Goal: Information Seeking & Learning: Learn about a topic

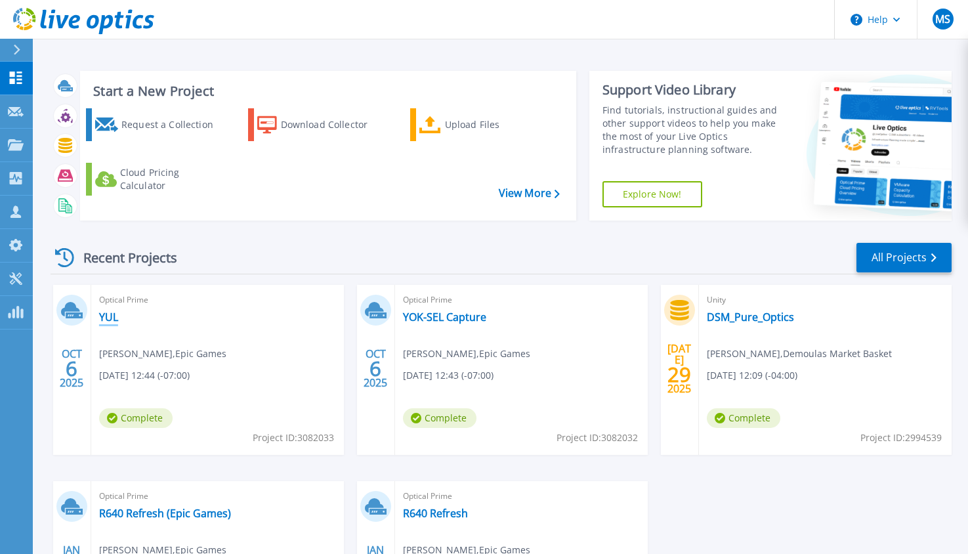
click at [106, 321] on link "YUL" at bounding box center [108, 317] width 19 height 13
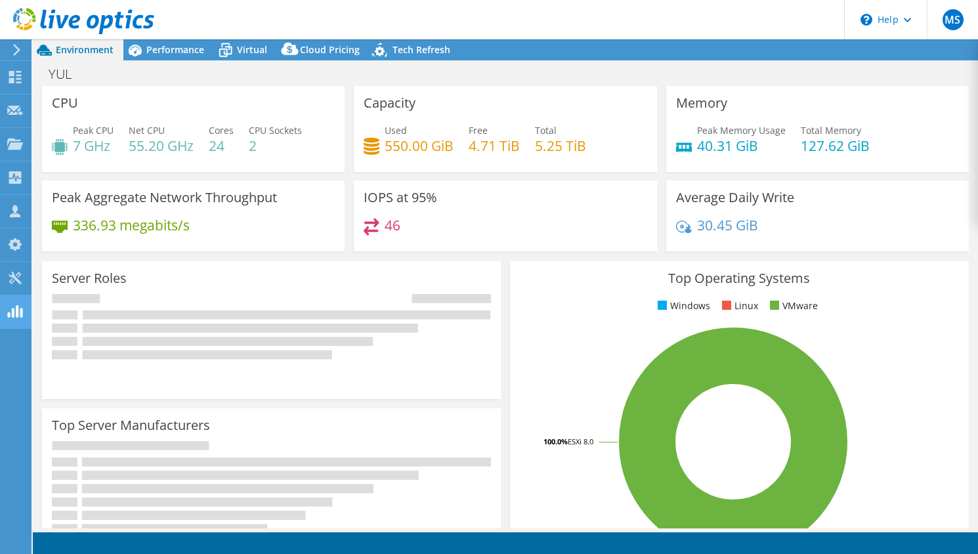
select select "USD"
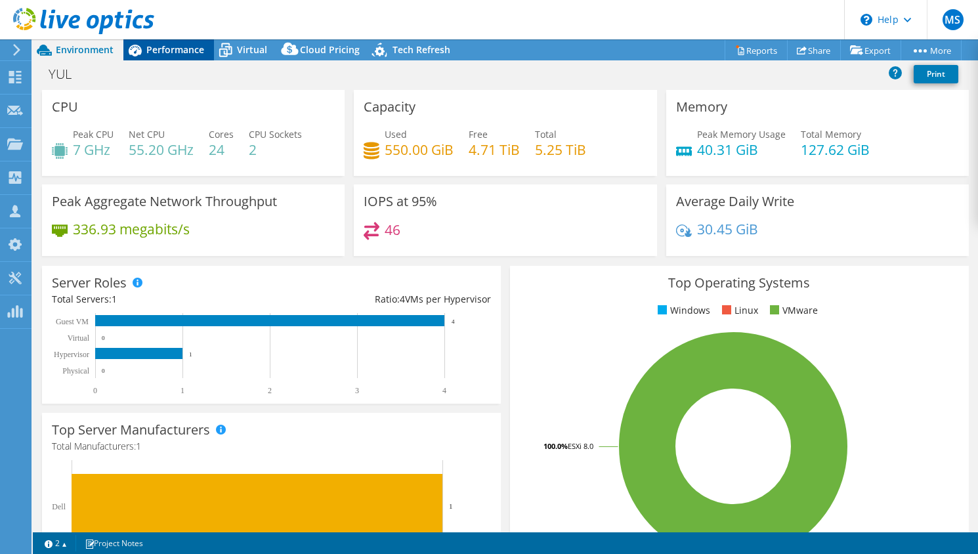
click at [167, 52] on span "Performance" at bounding box center [175, 49] width 58 height 12
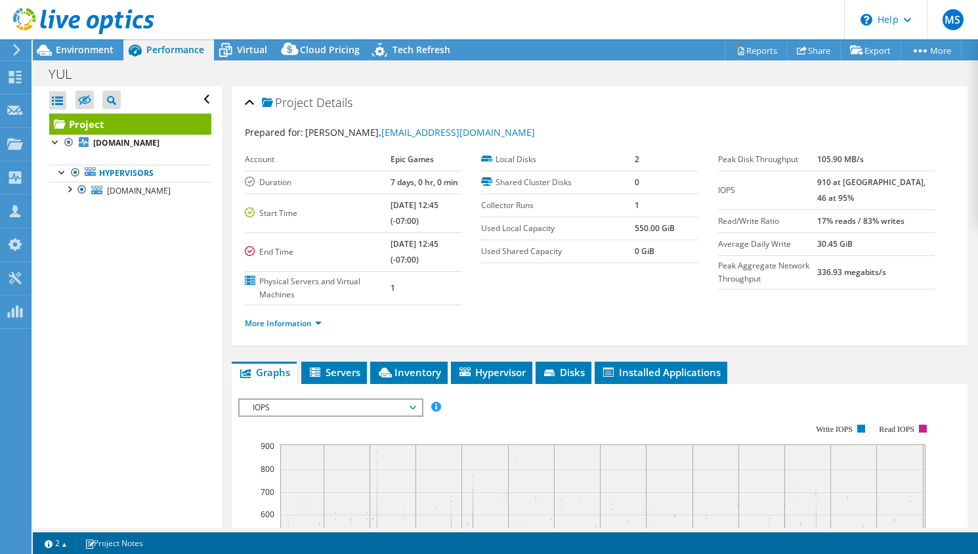
drag, startPoint x: 530, startPoint y: 317, endPoint x: 542, endPoint y: 319, distance: 12.0
click at [530, 317] on ul "More Information" at bounding box center [600, 322] width 710 height 18
click at [341, 374] on span "Servers" at bounding box center [334, 372] width 53 height 13
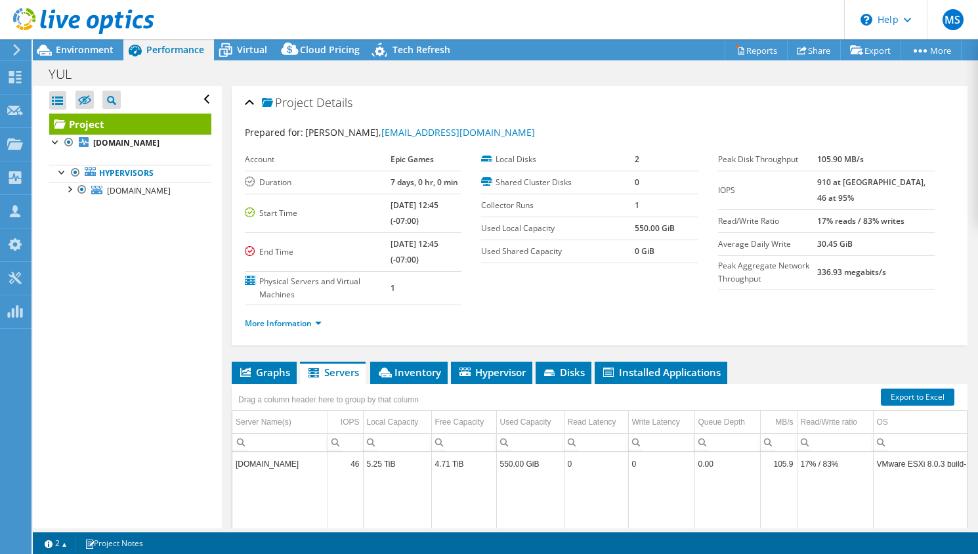
scroll to position [184, 0]
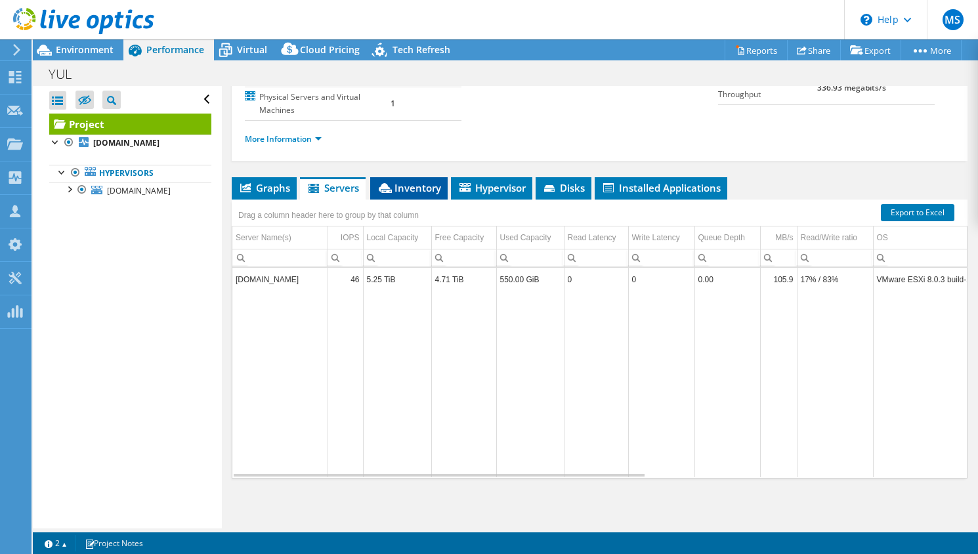
click at [386, 193] on span "Inventory" at bounding box center [409, 187] width 64 height 13
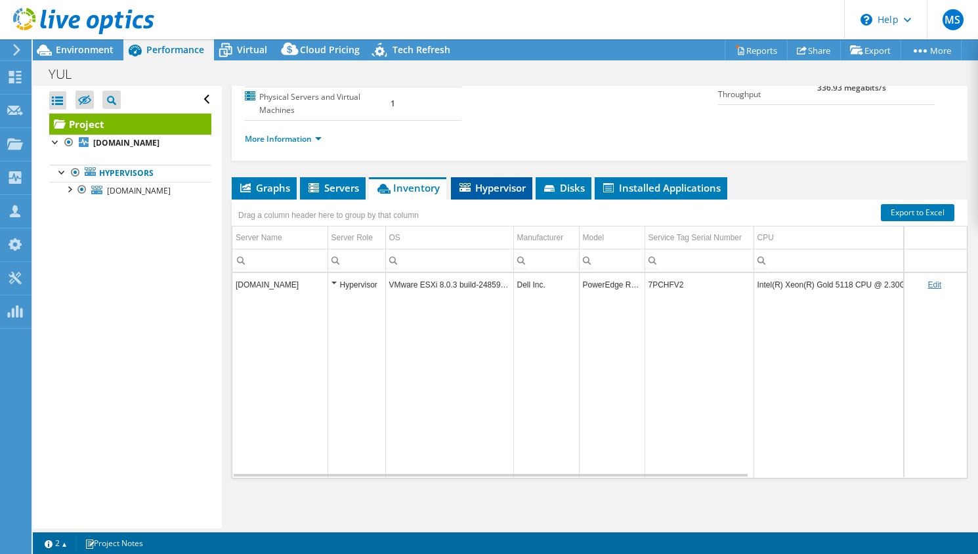
click at [474, 183] on span "Hypervisor" at bounding box center [492, 187] width 68 height 13
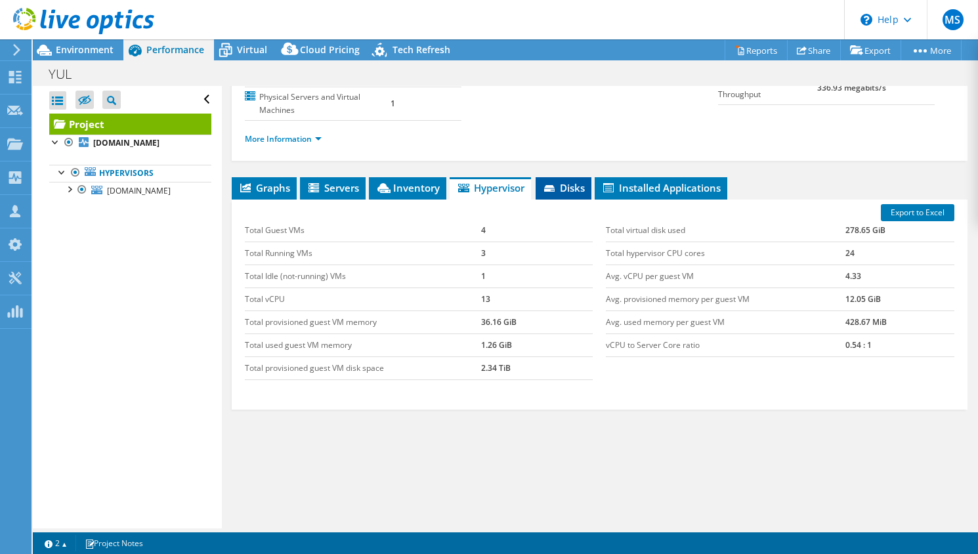
click at [572, 192] on span "Disks" at bounding box center [563, 187] width 43 height 13
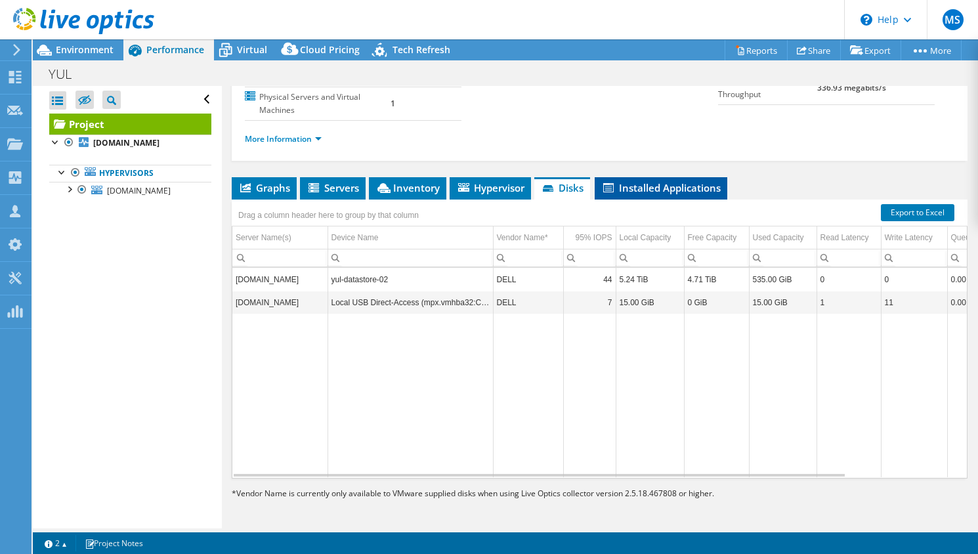
click at [679, 188] on span "Installed Applications" at bounding box center [660, 187] width 119 height 13
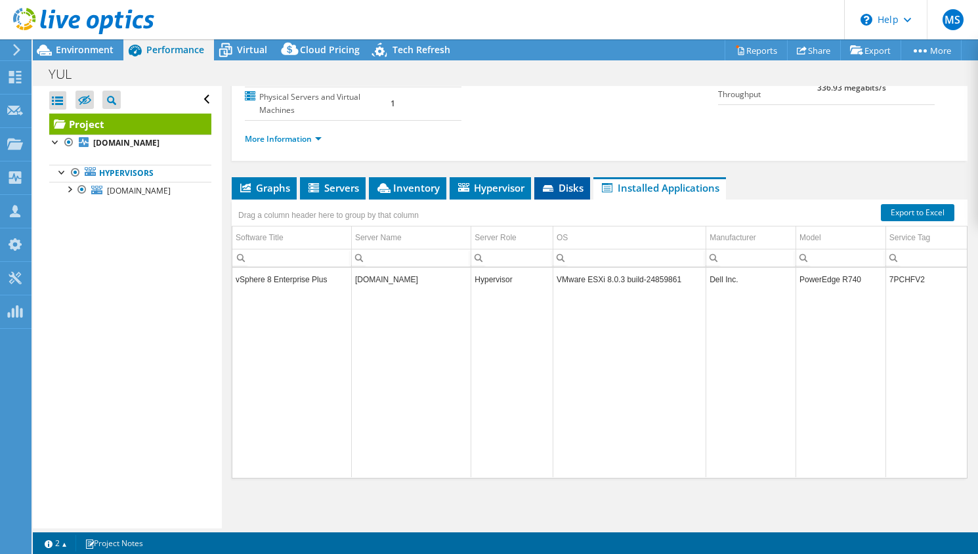
click at [545, 194] on li "Disks" at bounding box center [562, 188] width 56 height 22
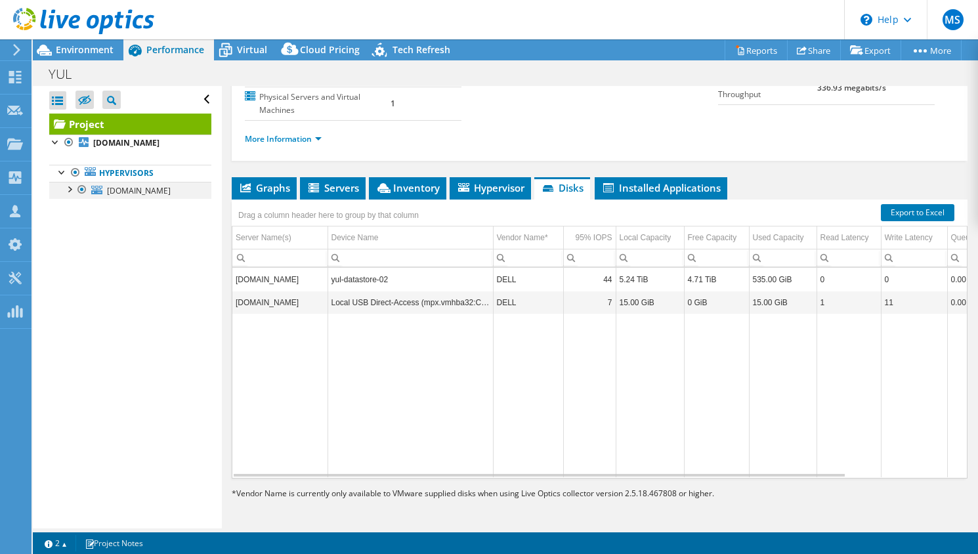
click at [68, 195] on div at bounding box center [68, 188] width 13 height 13
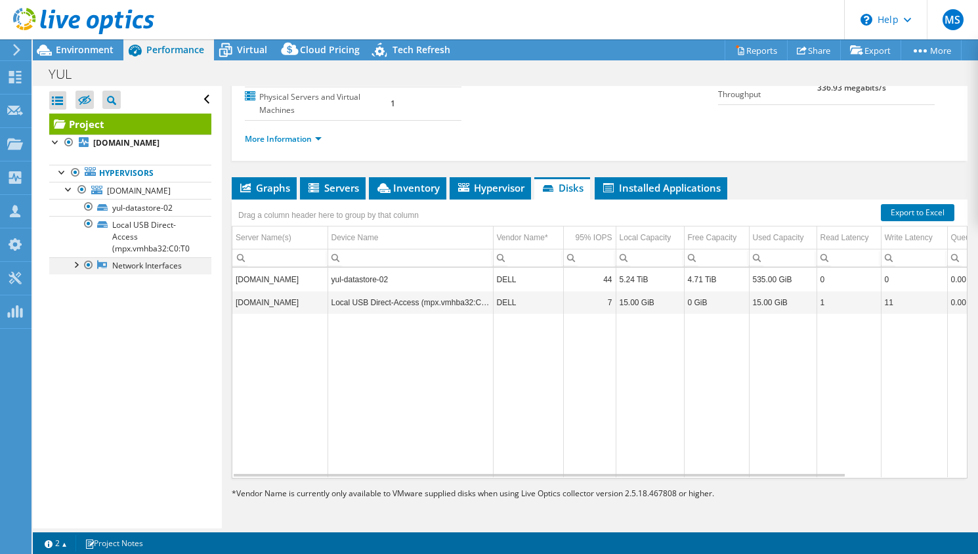
click at [75, 270] on div at bounding box center [75, 263] width 13 height 13
click at [135, 291] on link "vmnic0" at bounding box center [130, 282] width 162 height 17
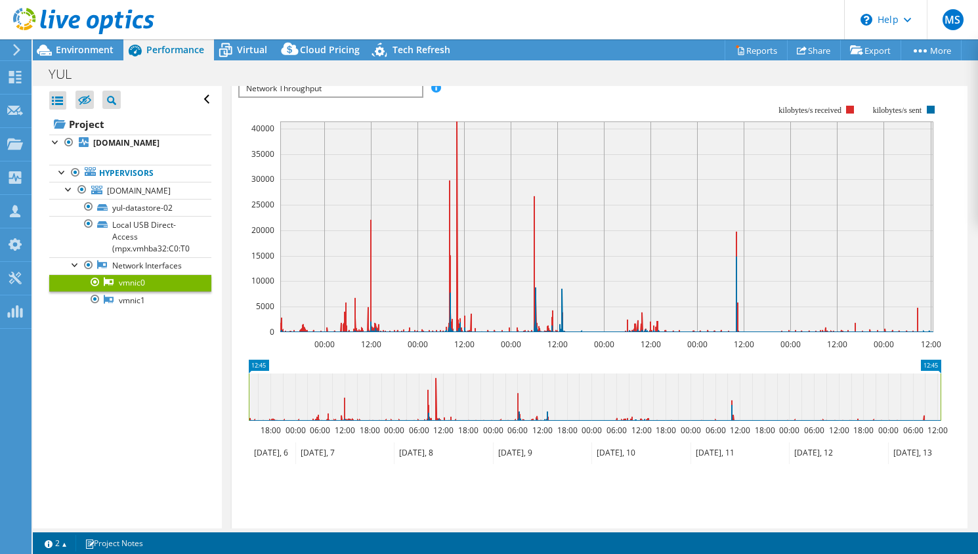
scroll to position [0, 0]
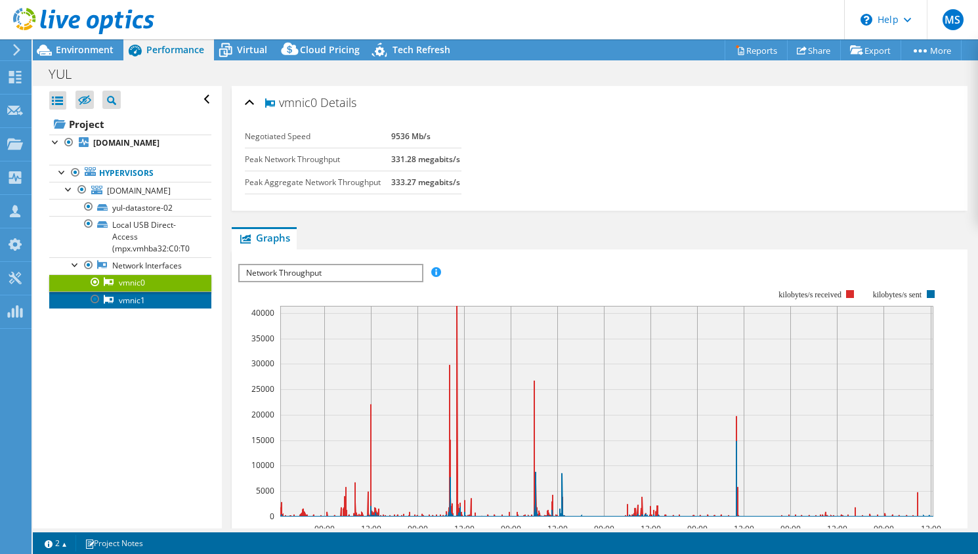
click at [121, 309] on link "vmnic1" at bounding box center [130, 299] width 162 height 17
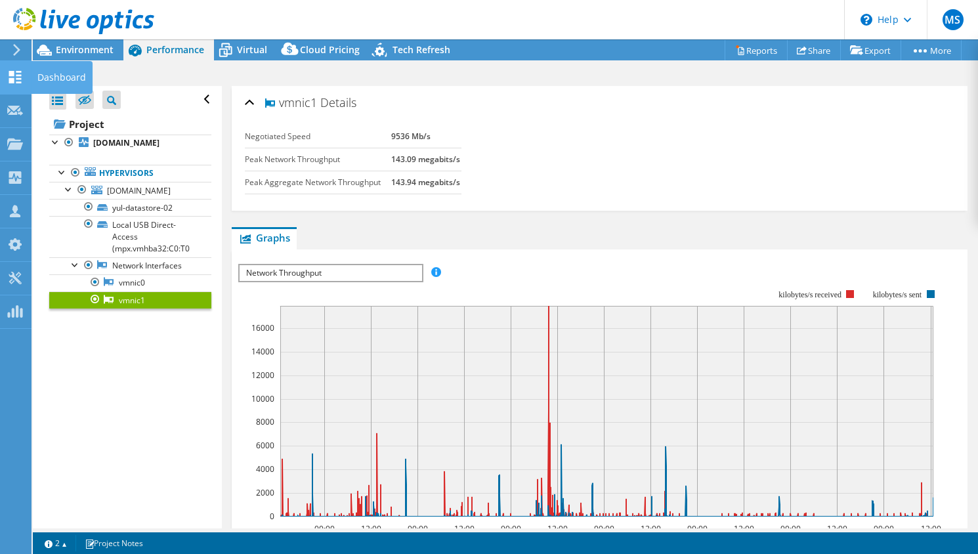
click at [22, 78] on icon at bounding box center [15, 77] width 16 height 12
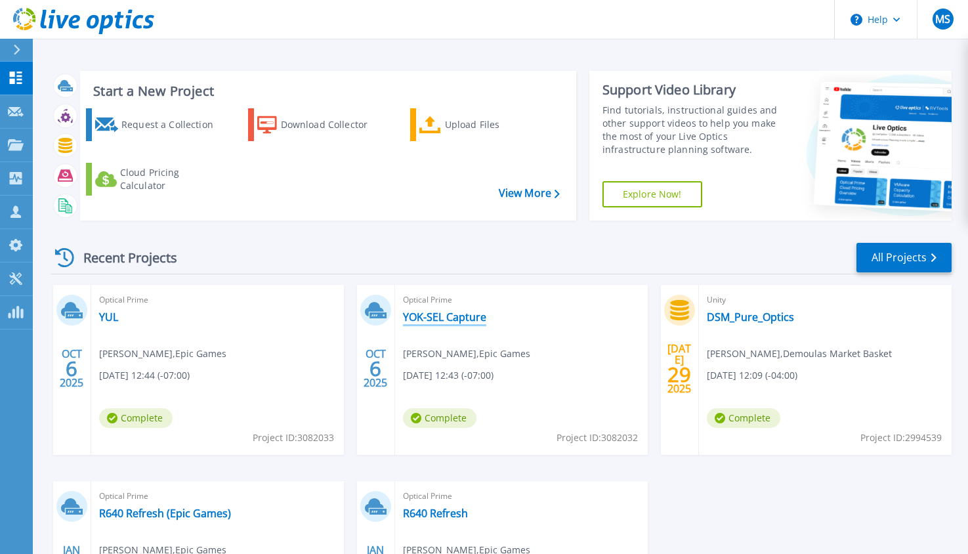
click at [438, 318] on link "YOK-SEL Capture" at bounding box center [444, 317] width 83 height 13
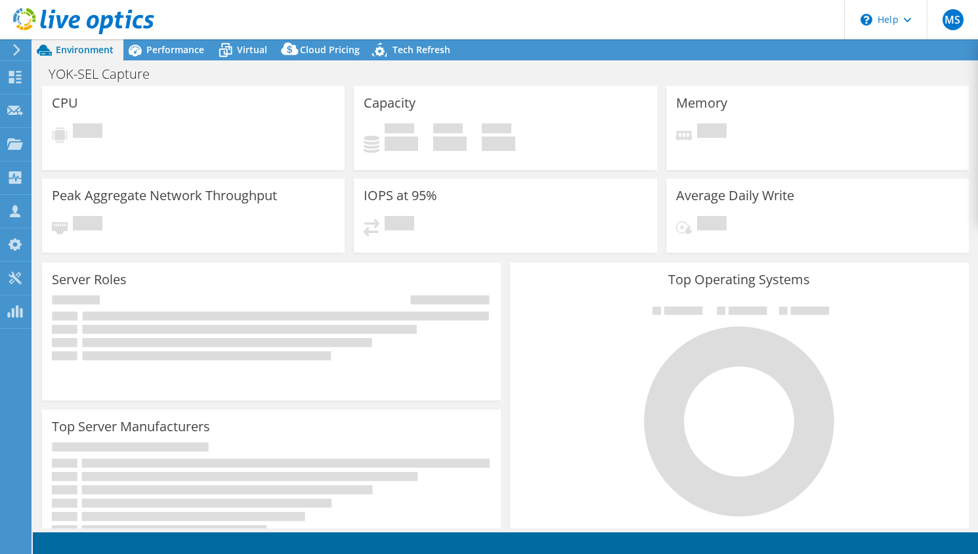
select select "USD"
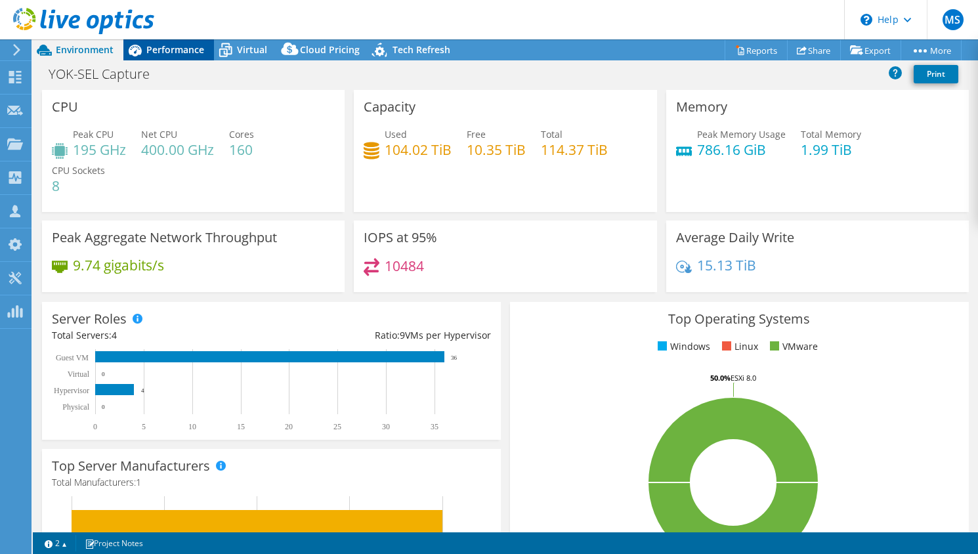
click at [181, 53] on span "Performance" at bounding box center [175, 49] width 58 height 12
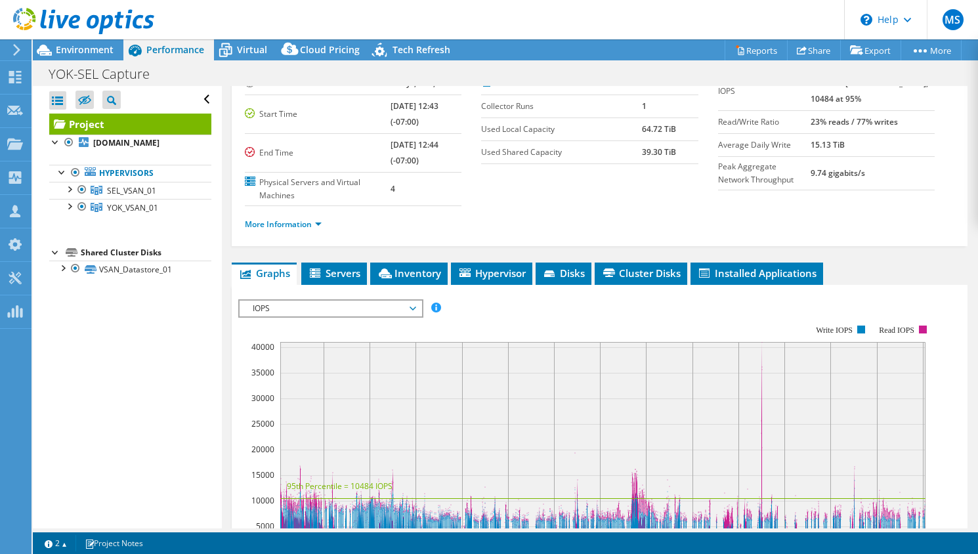
scroll to position [110, 0]
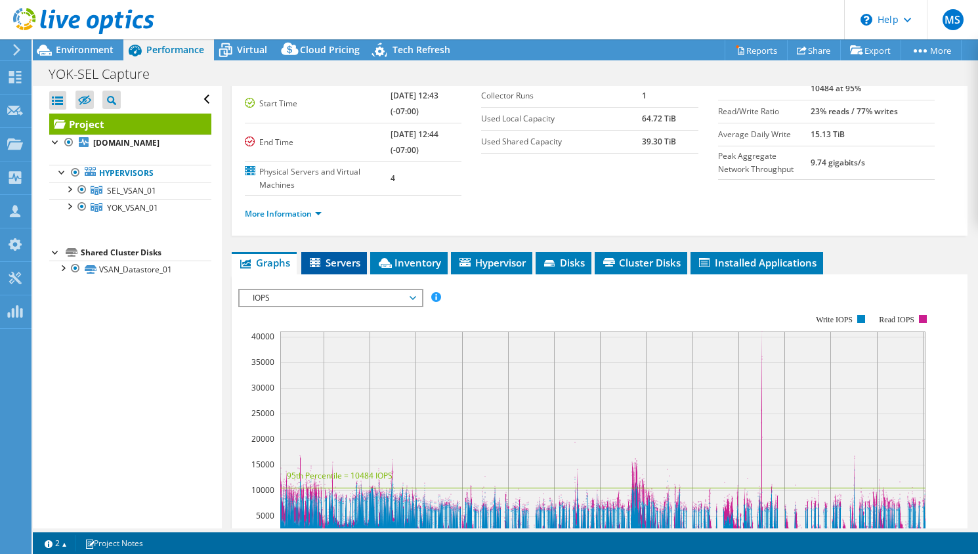
click at [334, 263] on span "Servers" at bounding box center [334, 262] width 53 height 13
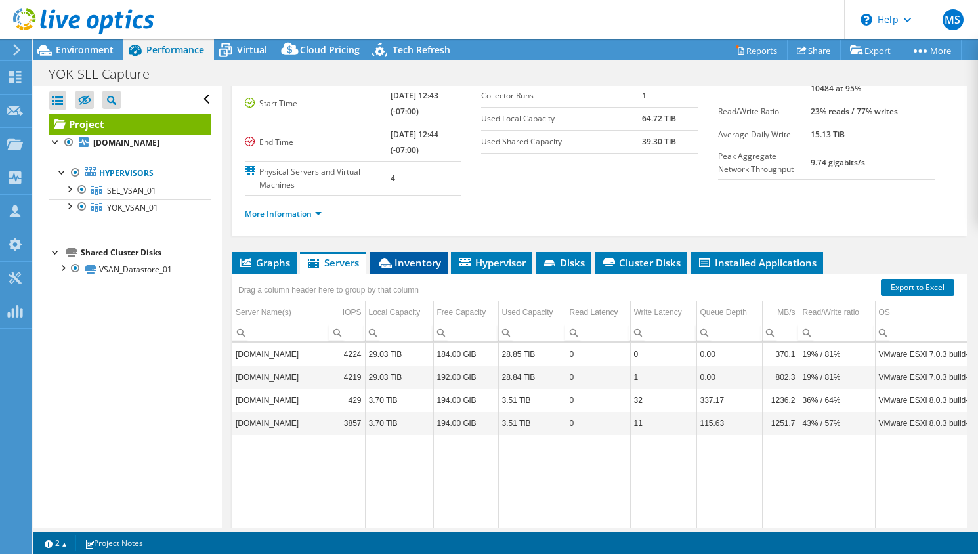
click at [404, 259] on span "Inventory" at bounding box center [409, 262] width 64 height 13
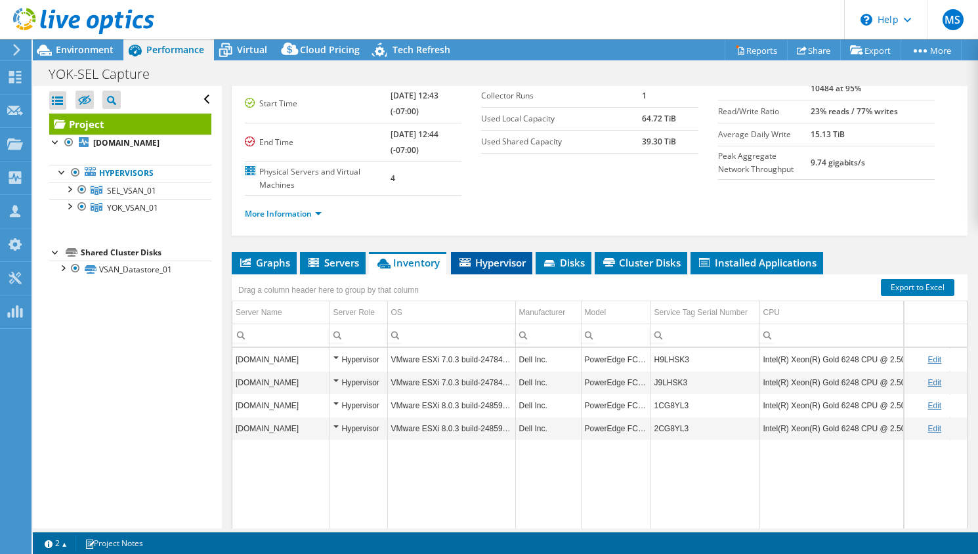
click at [501, 263] on span "Hypervisor" at bounding box center [492, 262] width 68 height 13
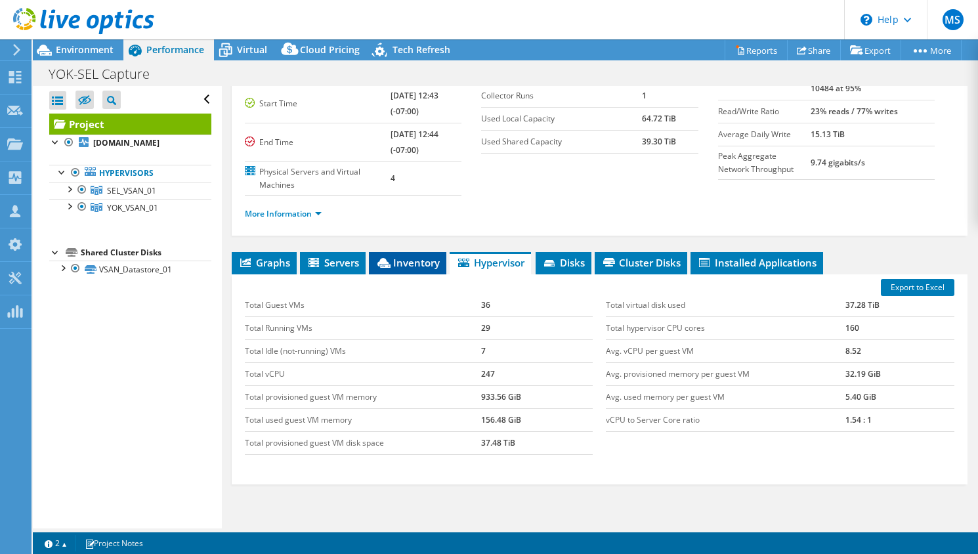
click at [425, 260] on span "Inventory" at bounding box center [408, 262] width 64 height 13
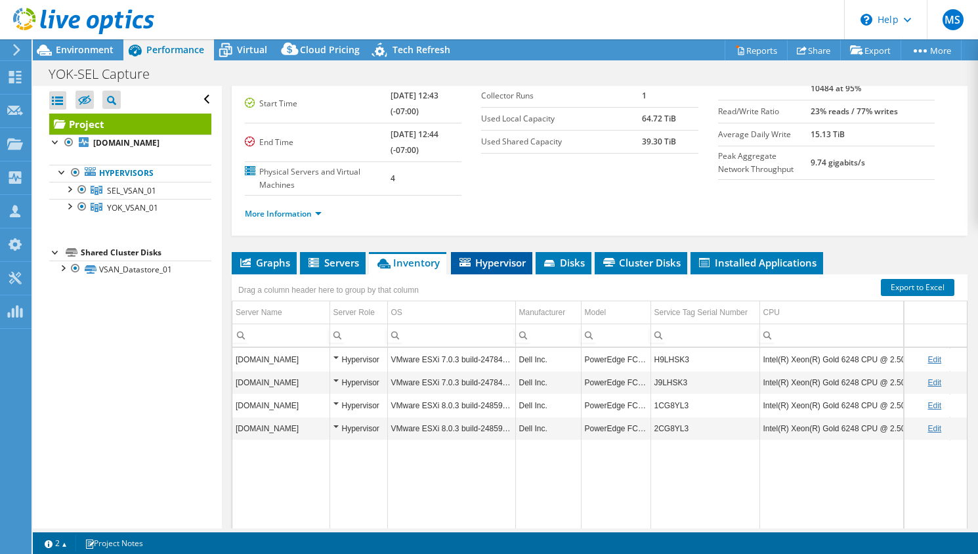
click at [498, 259] on span "Hypervisor" at bounding box center [492, 262] width 68 height 13
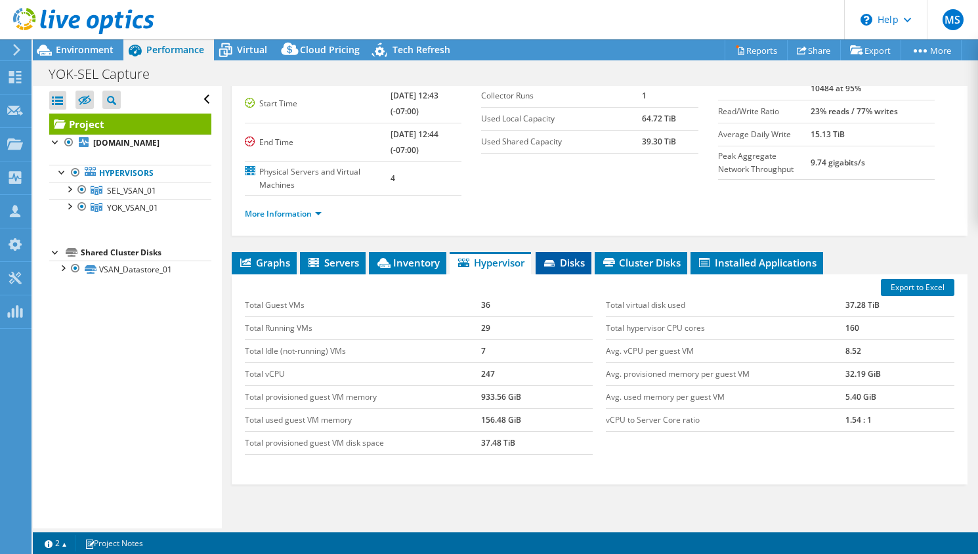
click at [574, 262] on span "Disks" at bounding box center [563, 262] width 43 height 13
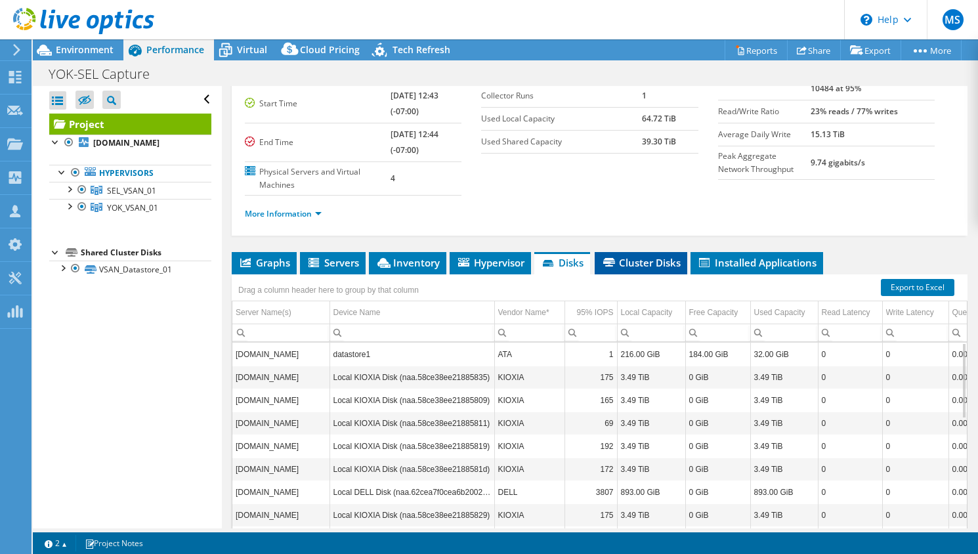
click at [633, 259] on span "Cluster Disks" at bounding box center [640, 262] width 79 height 13
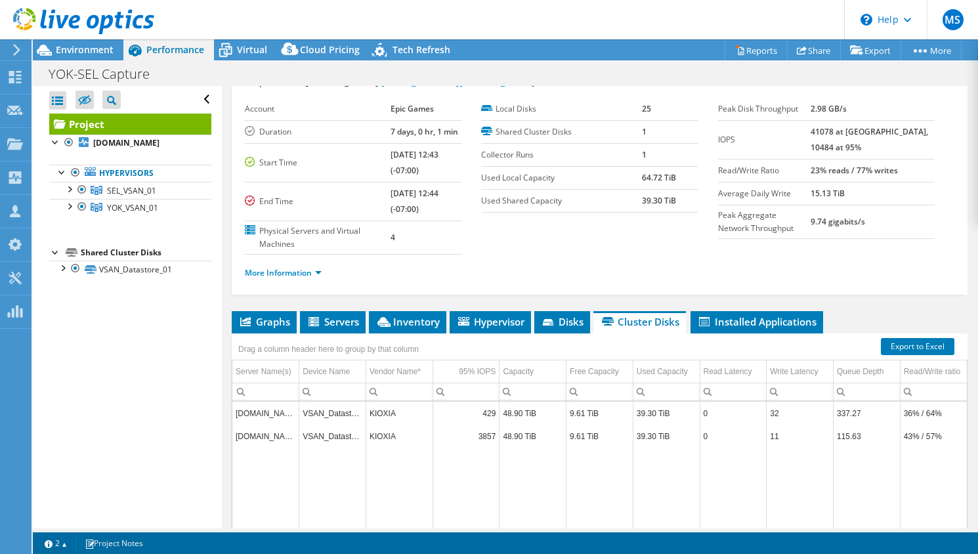
scroll to position [0, 0]
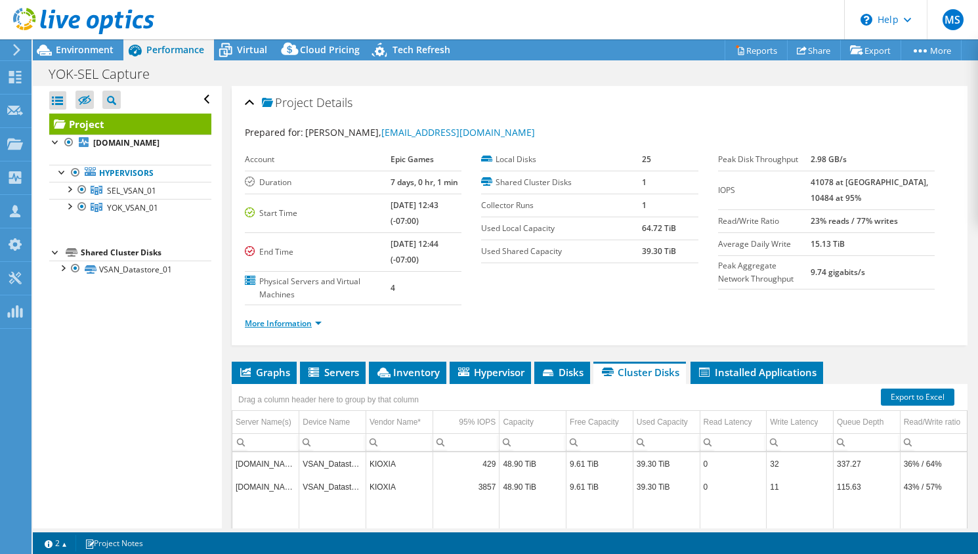
click at [278, 323] on link "More Information" at bounding box center [283, 323] width 77 height 11
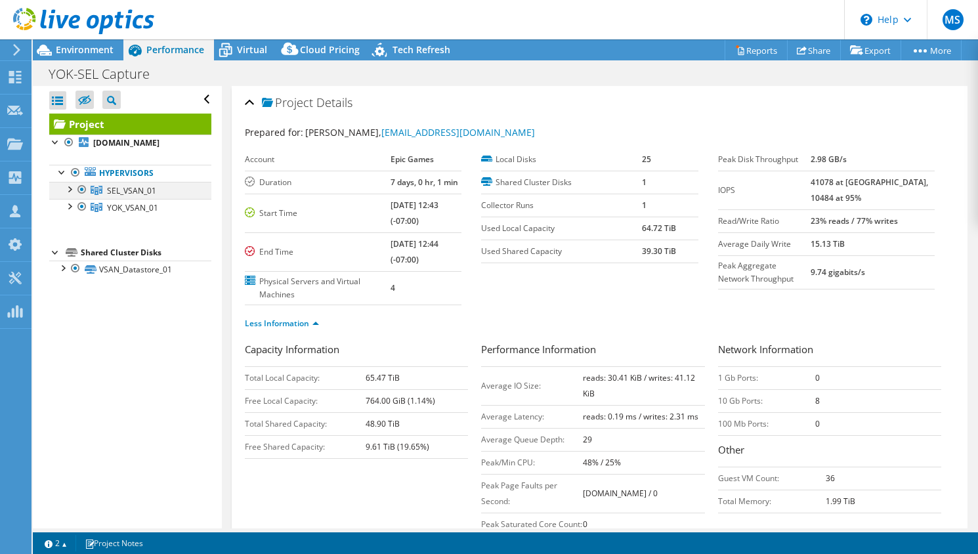
click at [69, 195] on div at bounding box center [68, 188] width 13 height 13
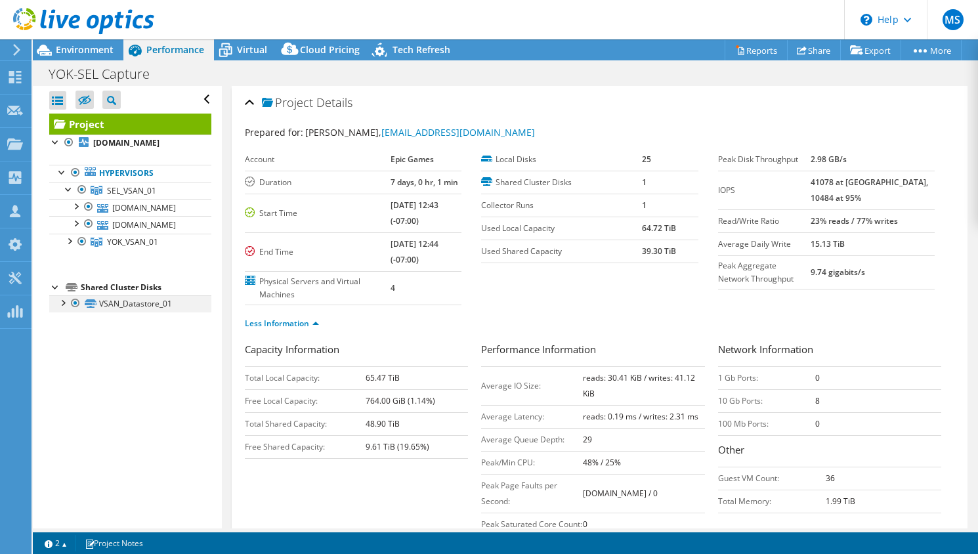
click at [62, 309] on div at bounding box center [62, 301] width 13 height 13
click at [75, 247] on div at bounding box center [68, 240] width 13 height 13
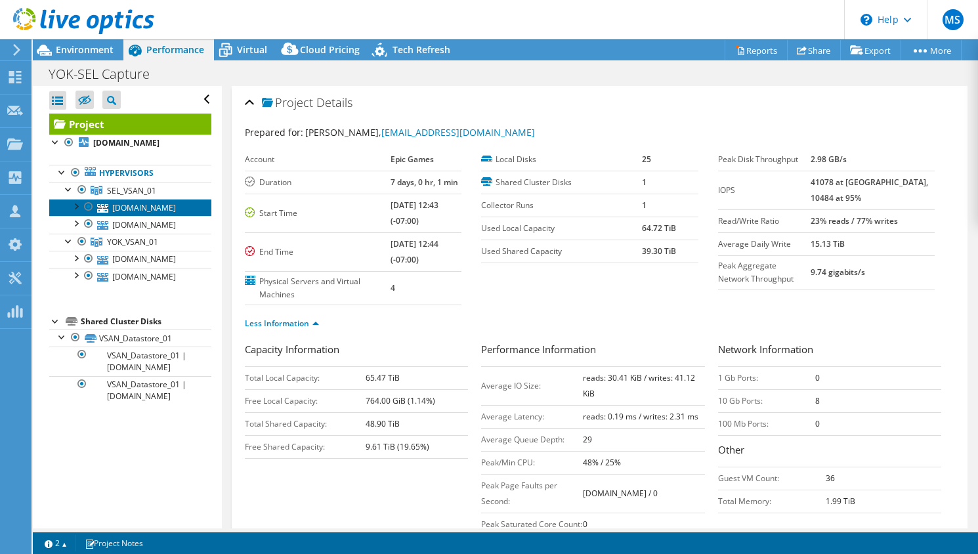
click at [145, 216] on link "[DOMAIN_NAME]" at bounding box center [130, 207] width 162 height 17
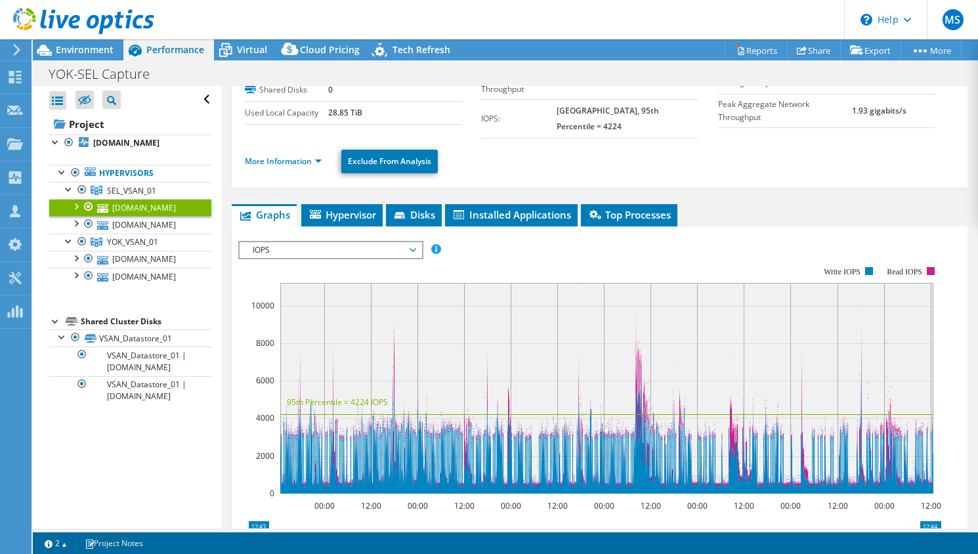
scroll to position [110, 0]
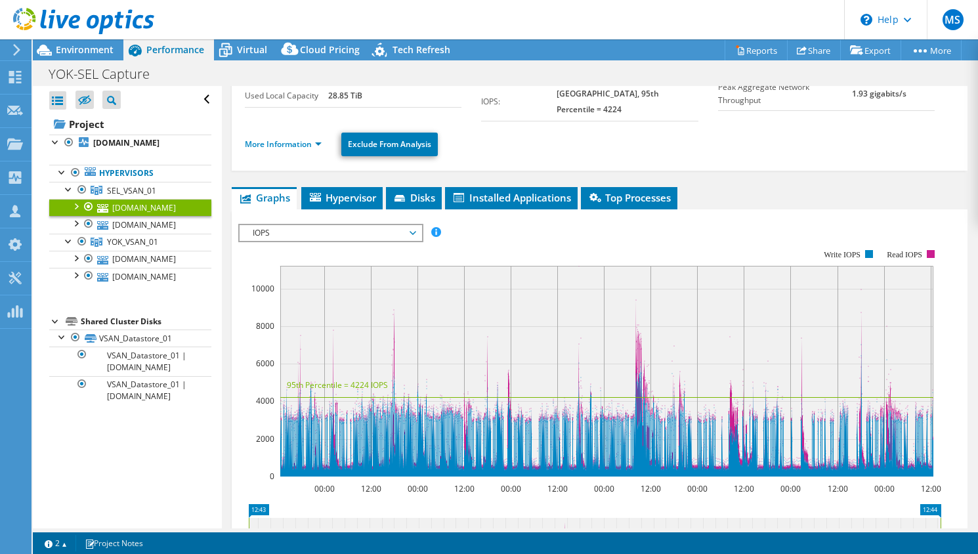
click at [404, 238] on span "IOPS" at bounding box center [330, 233] width 169 height 16
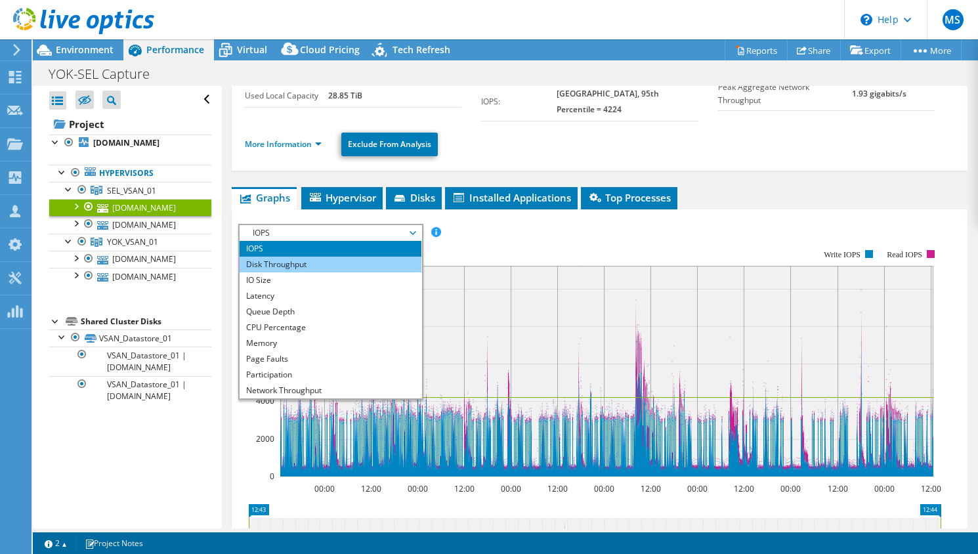
drag, startPoint x: 389, startPoint y: 254, endPoint x: 385, endPoint y: 263, distance: 9.8
click at [389, 255] on li "IOPS" at bounding box center [331, 249] width 182 height 16
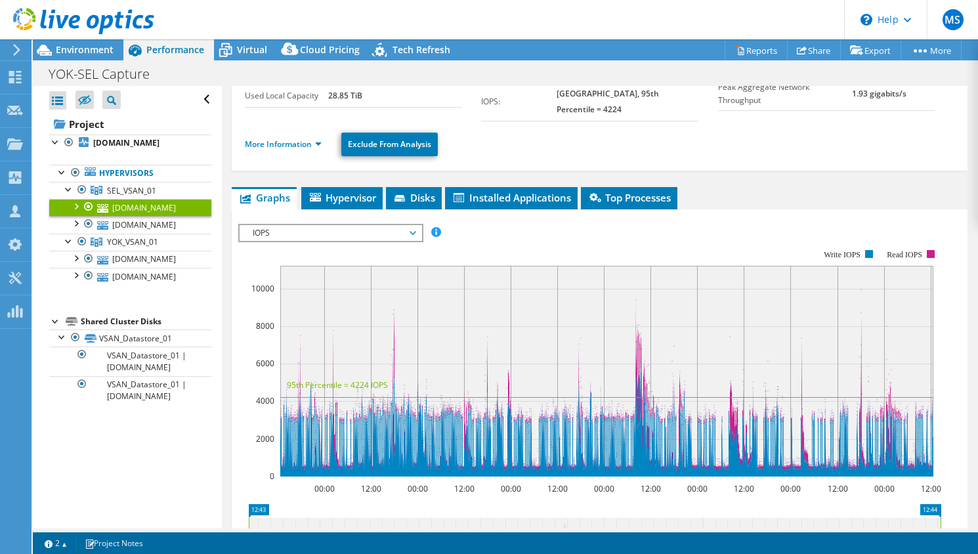
click at [385, 263] on div "IOPS Disk Throughput IO Size Latency Queue Depth CPU Percentage Memory Page Fau…" at bounding box center [599, 448] width 723 height 448
click at [381, 238] on span "IOPS" at bounding box center [330, 233] width 169 height 16
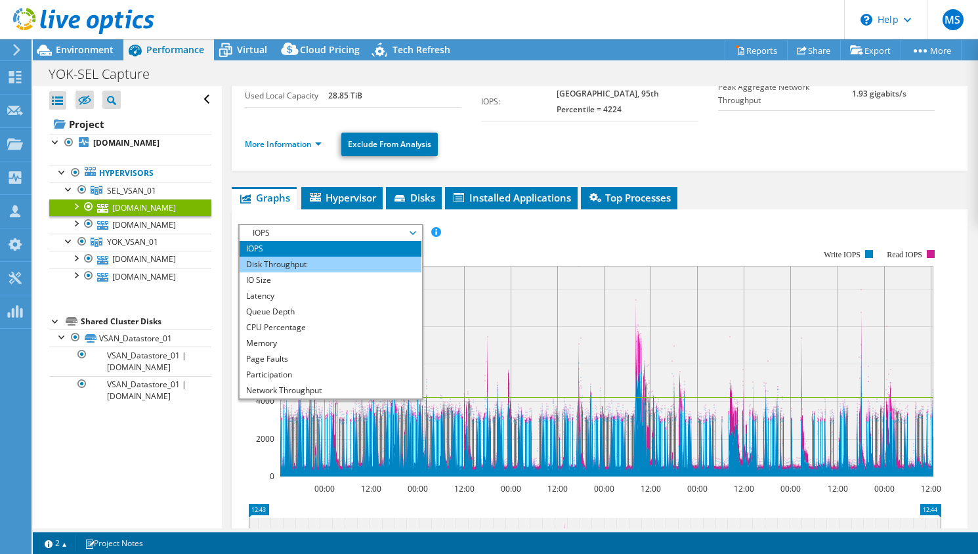
click at [361, 263] on li "Disk Throughput" at bounding box center [331, 265] width 182 height 16
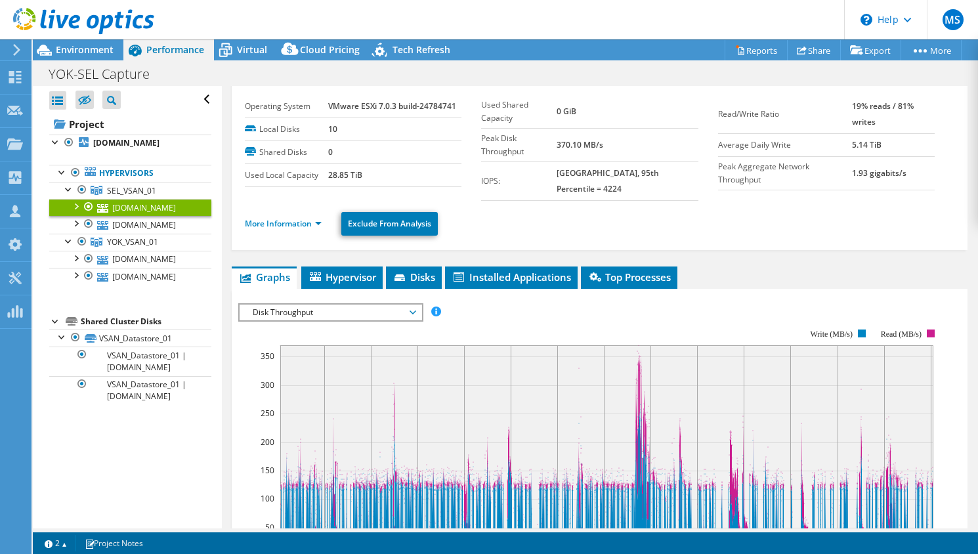
scroll to position [0, 0]
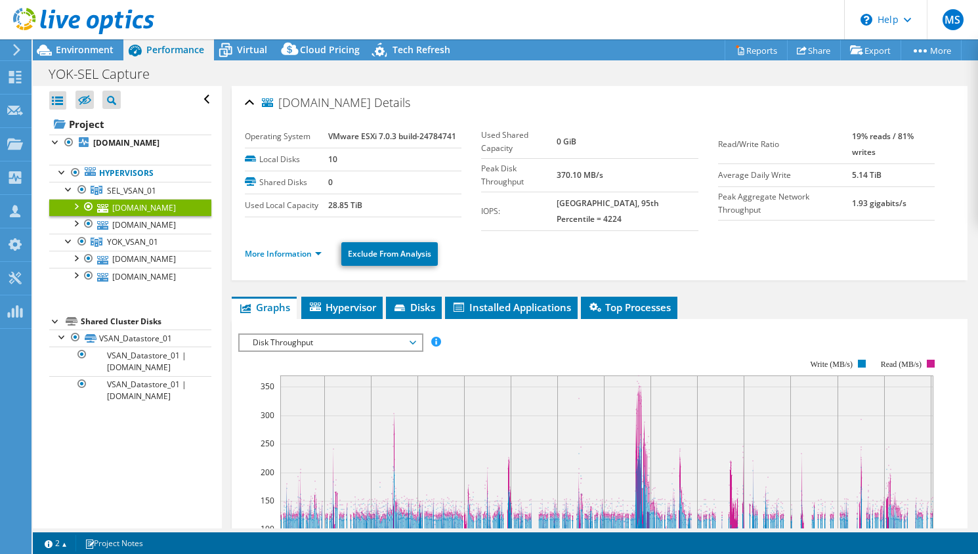
click at [341, 339] on span "Disk Throughput" at bounding box center [330, 343] width 169 height 16
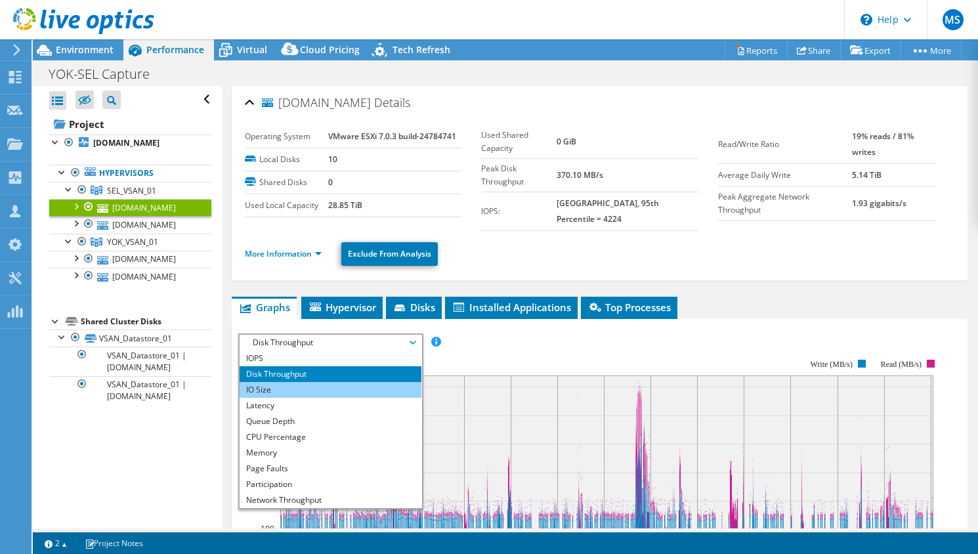
click at [316, 393] on li "IO Size" at bounding box center [331, 390] width 182 height 16
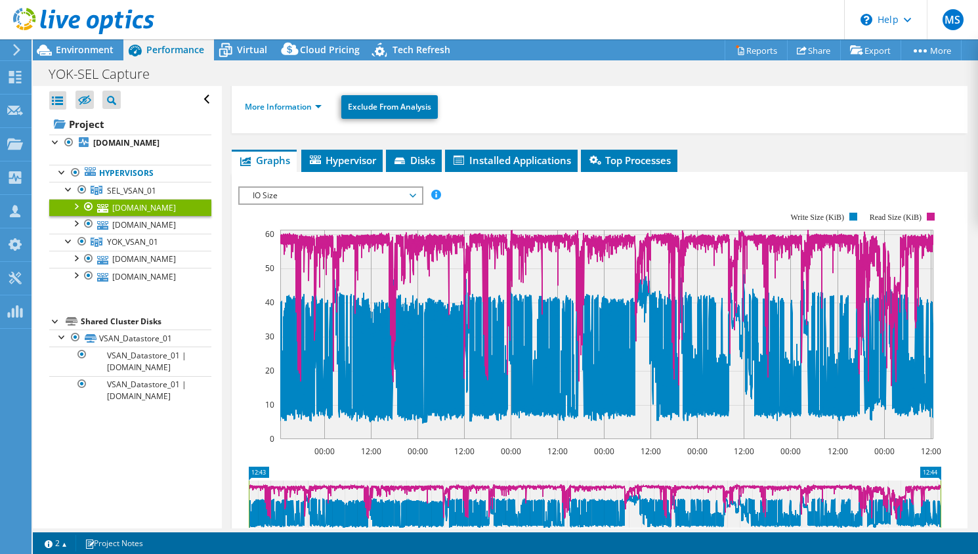
scroll to position [110, 0]
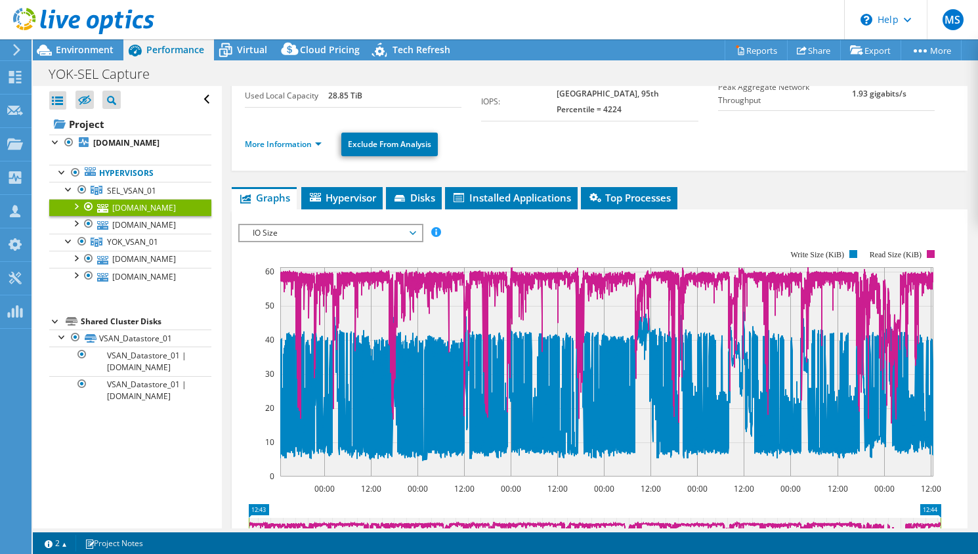
click at [362, 238] on span "IO Size" at bounding box center [330, 233] width 169 height 16
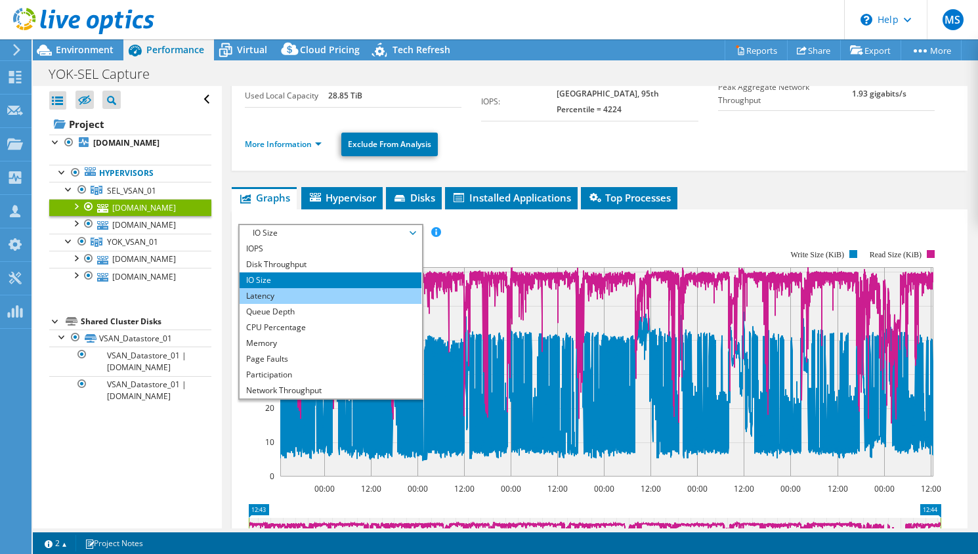
click at [339, 291] on li "Latency" at bounding box center [331, 296] width 182 height 16
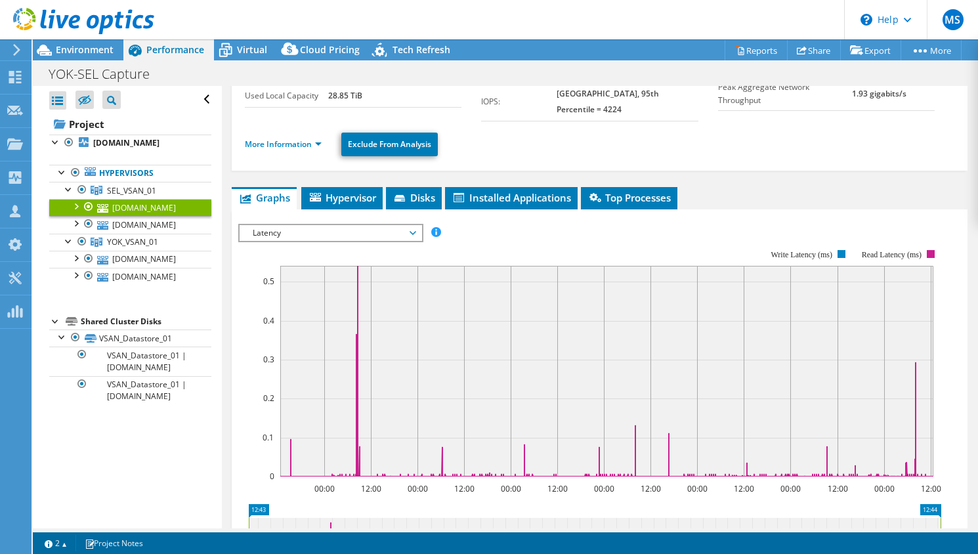
click at [410, 227] on span "Latency" at bounding box center [330, 233] width 169 height 16
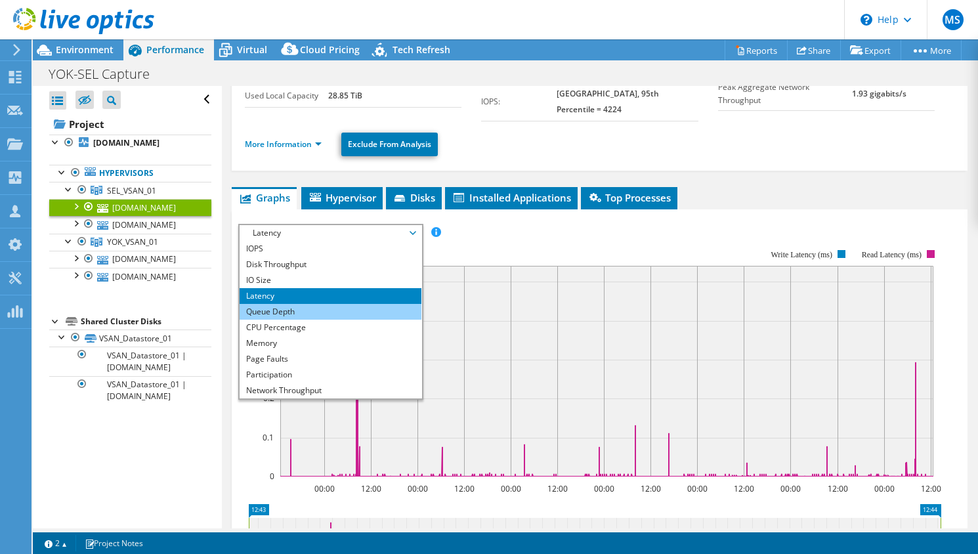
click at [334, 305] on li "Queue Depth" at bounding box center [331, 312] width 182 height 16
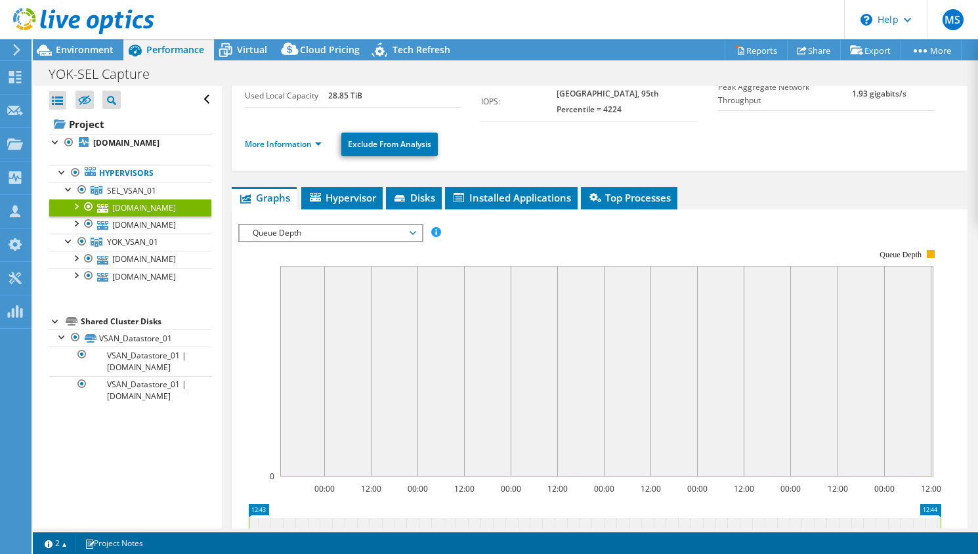
click at [350, 235] on span "Queue Depth" at bounding box center [330, 233] width 169 height 16
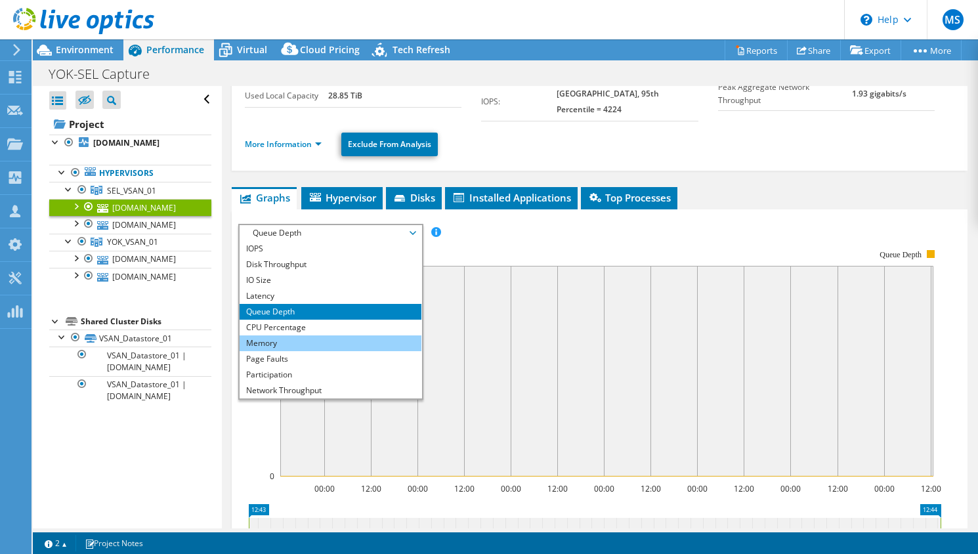
click at [303, 343] on li "Memory" at bounding box center [331, 343] width 182 height 16
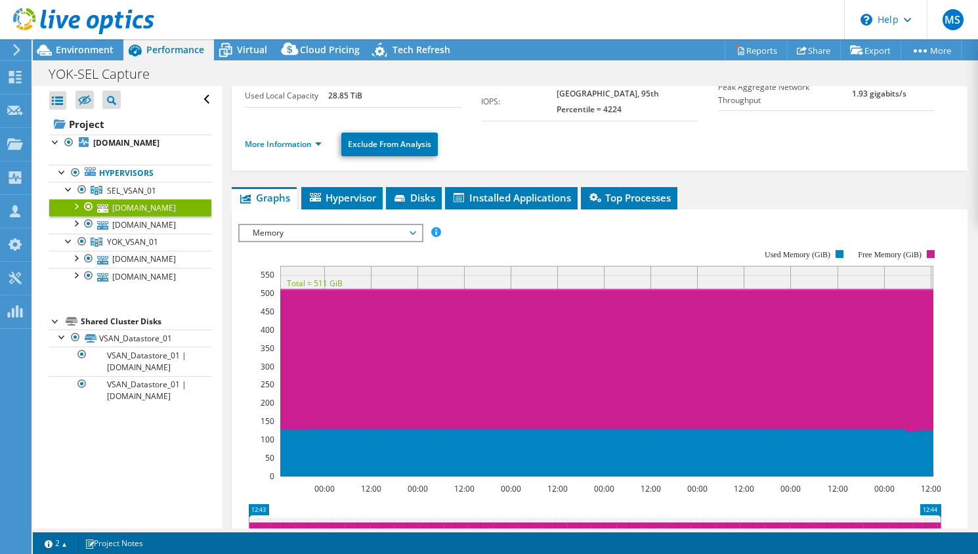
click at [357, 230] on span "Memory" at bounding box center [330, 233] width 169 height 16
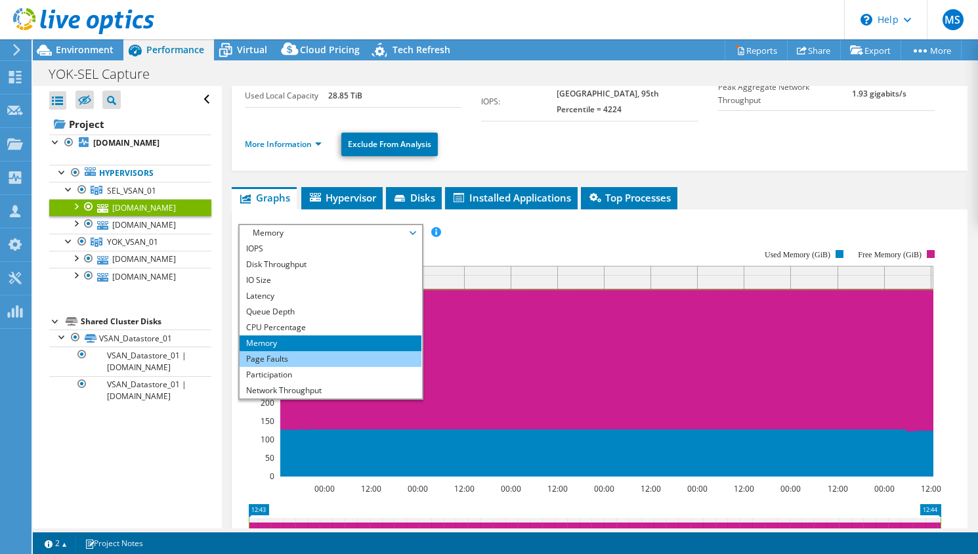
click at [298, 357] on li "Page Faults" at bounding box center [331, 359] width 182 height 16
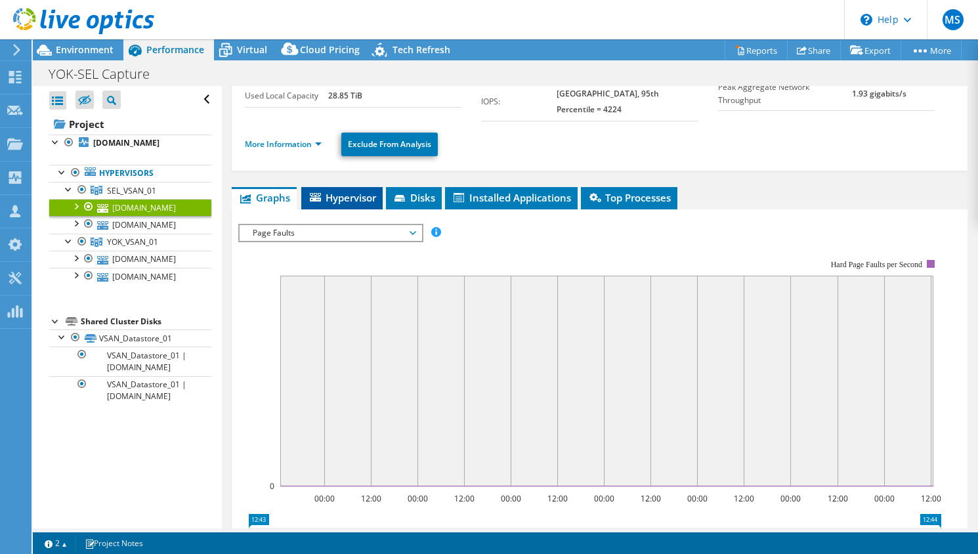
click at [344, 201] on span "Hypervisor" at bounding box center [342, 197] width 68 height 13
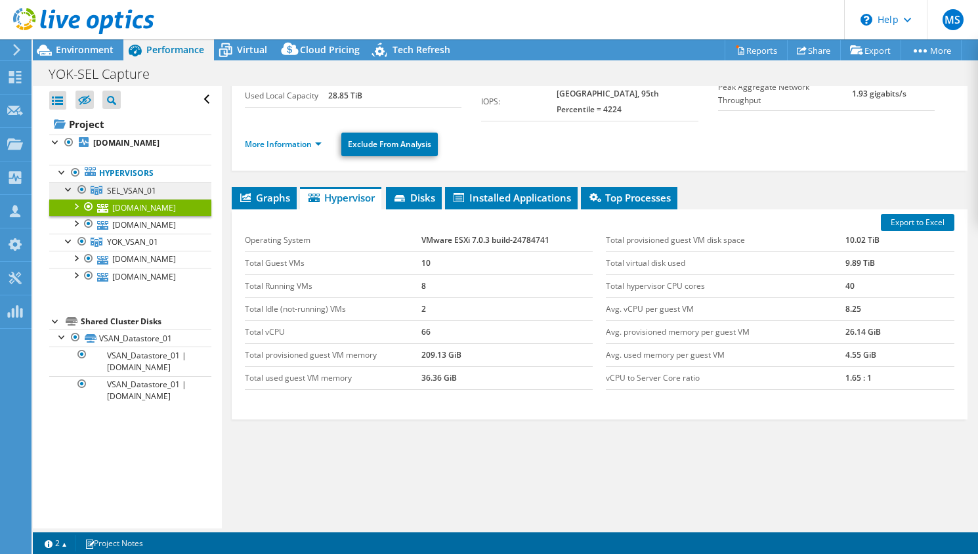
click at [134, 196] on span "SEL_VSAN_01" at bounding box center [131, 190] width 49 height 11
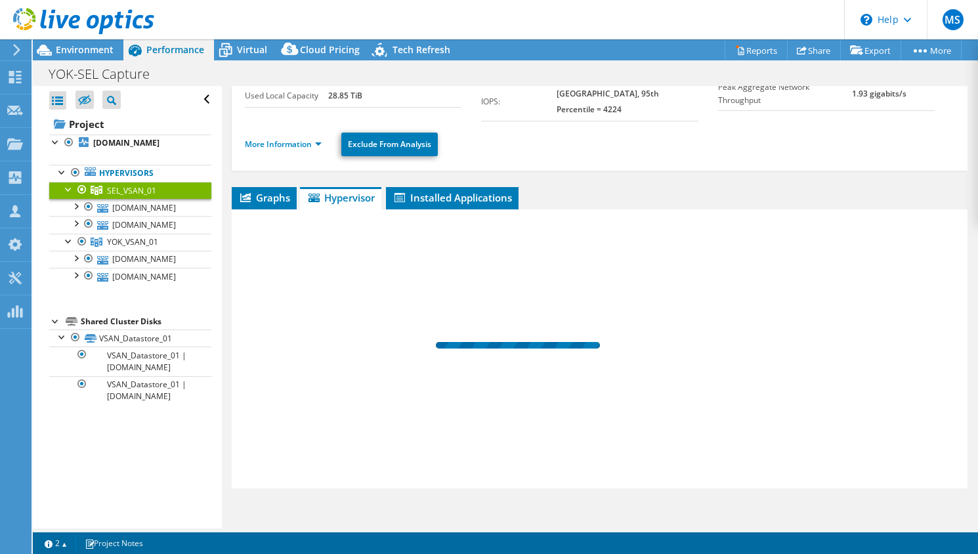
scroll to position [100, 0]
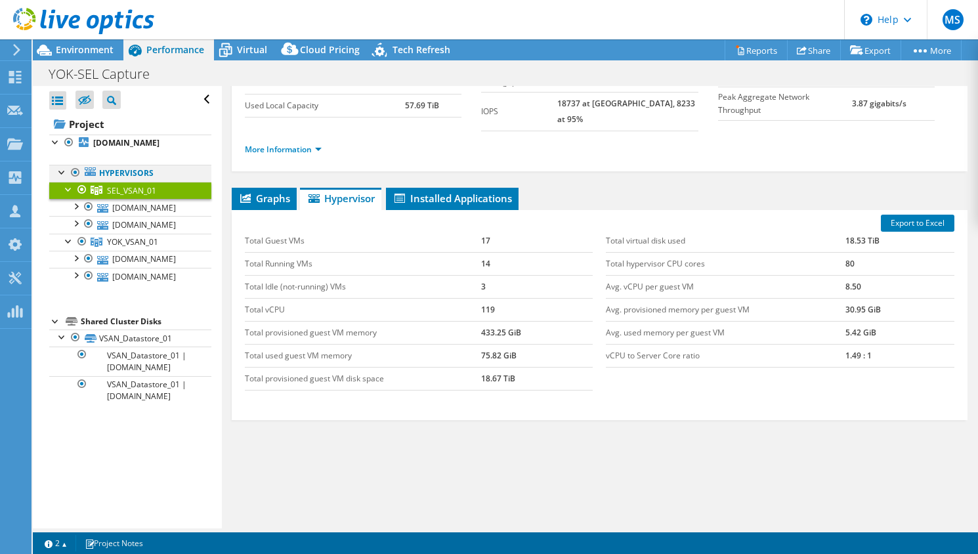
click at [63, 178] on div at bounding box center [62, 171] width 13 height 13
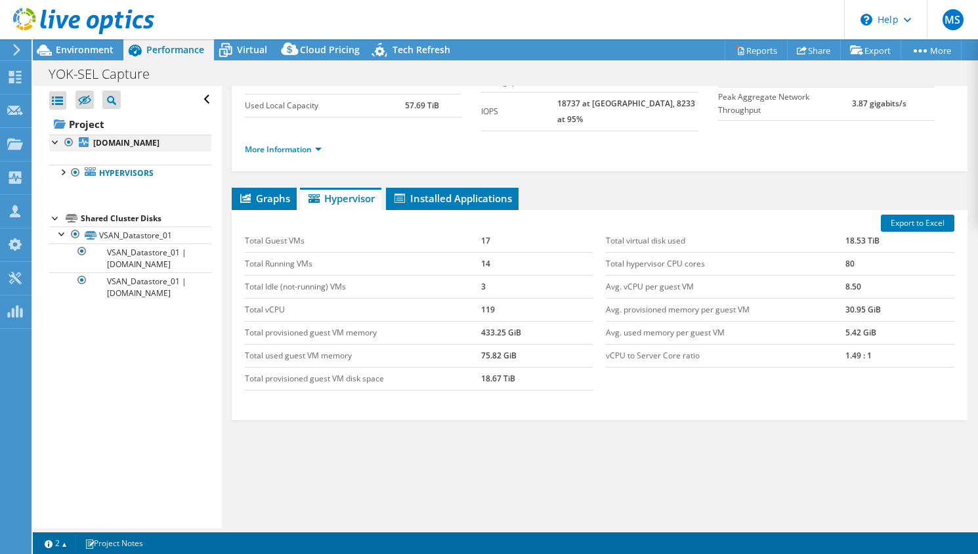
click at [51, 141] on div at bounding box center [55, 141] width 13 height 13
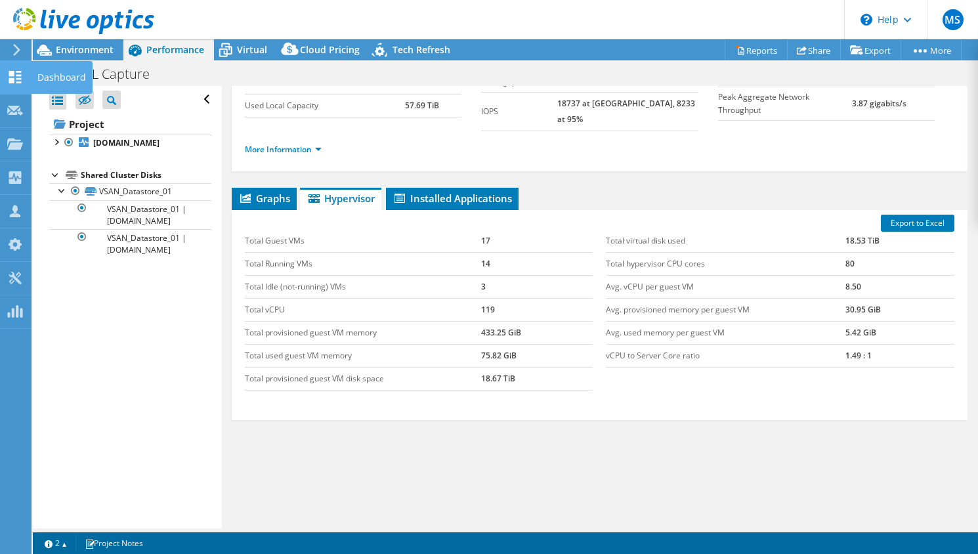
click at [12, 80] on use at bounding box center [15, 77] width 12 height 12
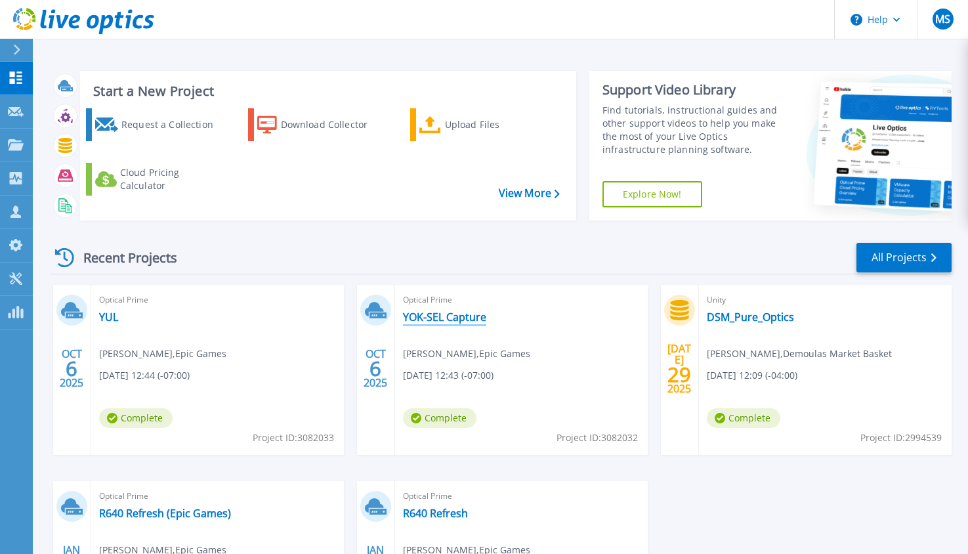
click at [460, 317] on link "YOK-SEL Capture" at bounding box center [444, 317] width 83 height 13
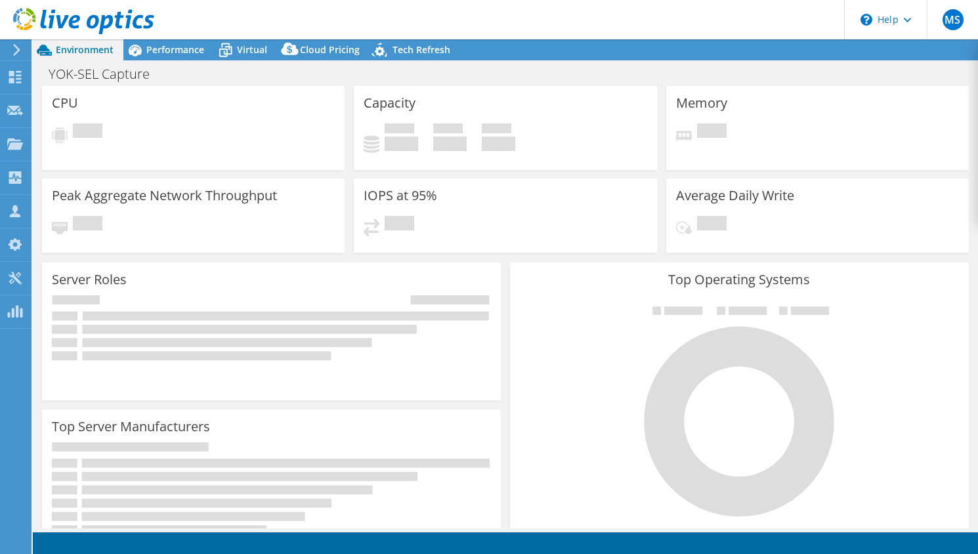
select select "USD"
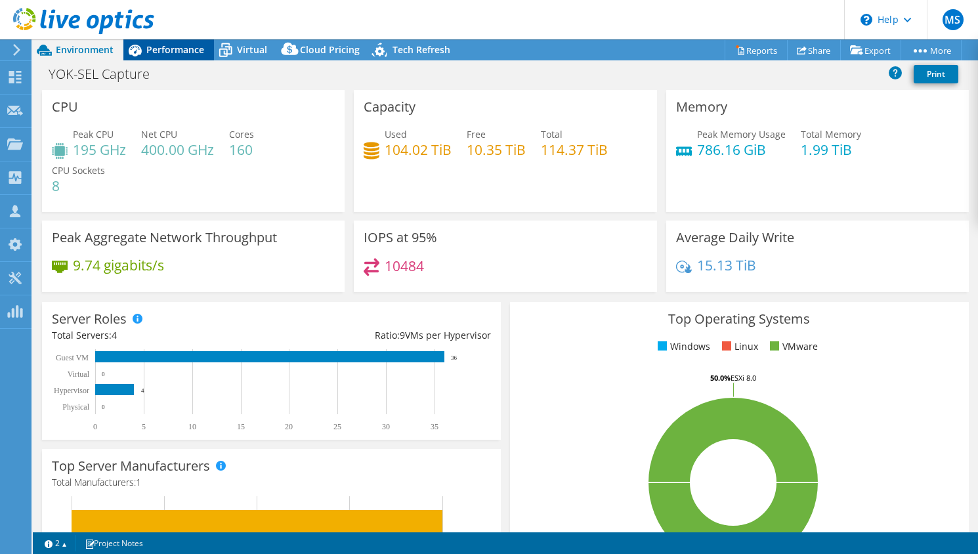
click at [182, 53] on span "Performance" at bounding box center [175, 49] width 58 height 12
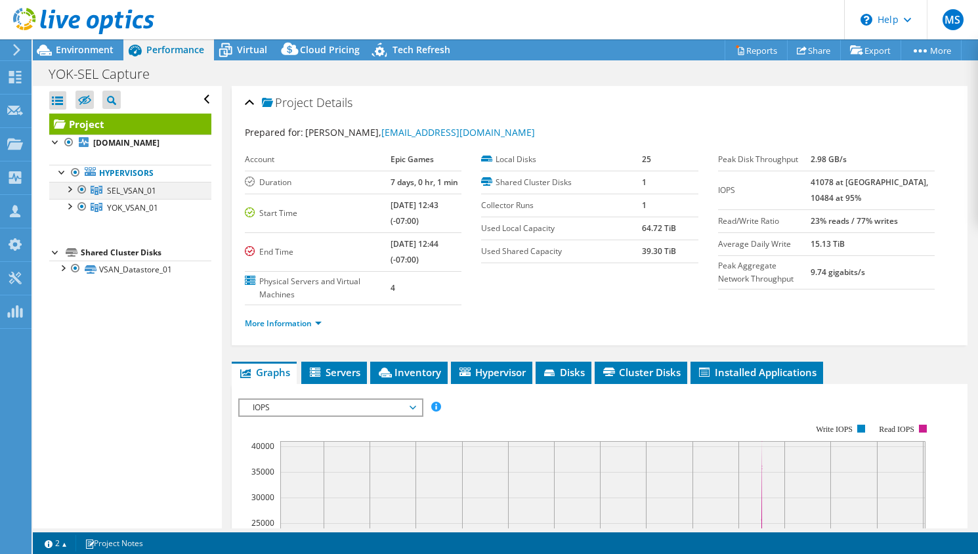
click at [68, 195] on div at bounding box center [68, 188] width 13 height 13
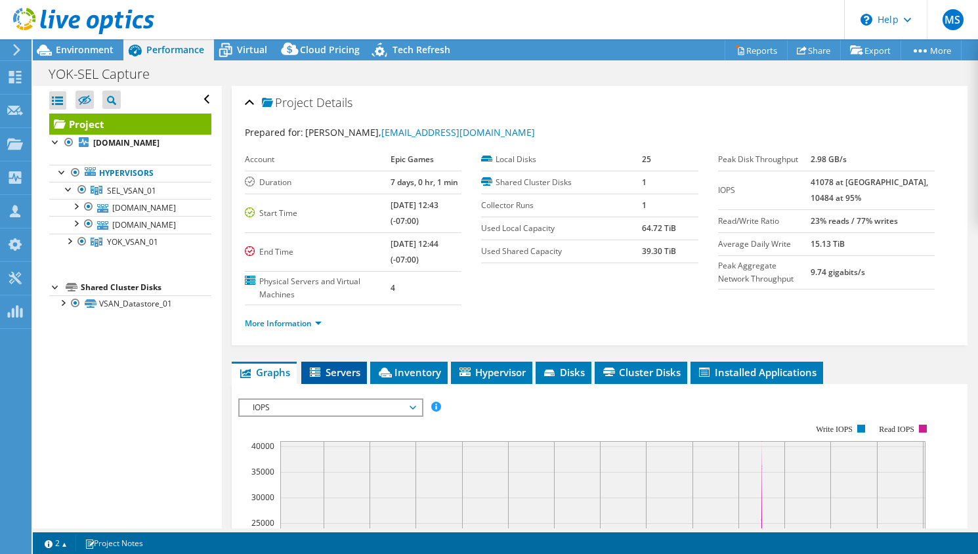
click at [337, 372] on span "Servers" at bounding box center [334, 372] width 53 height 13
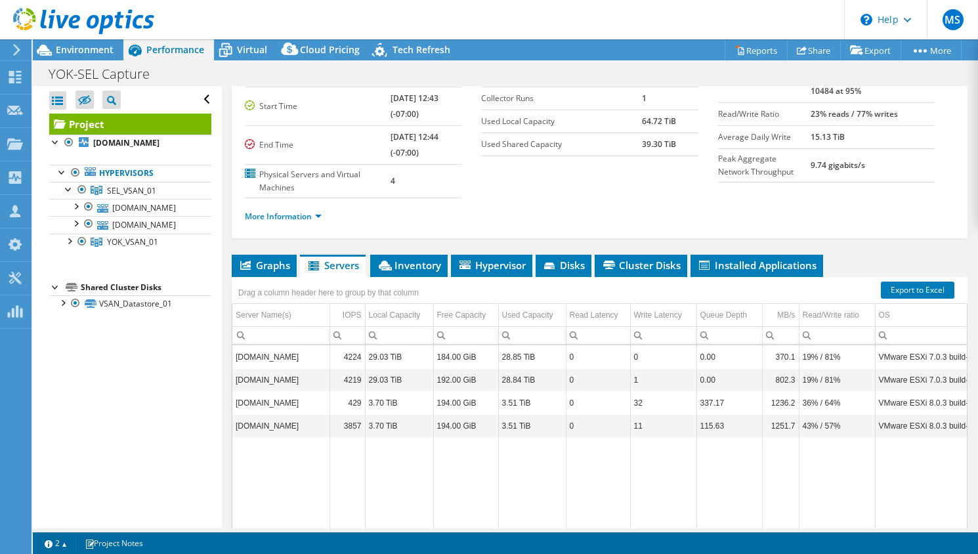
scroll to position [110, 0]
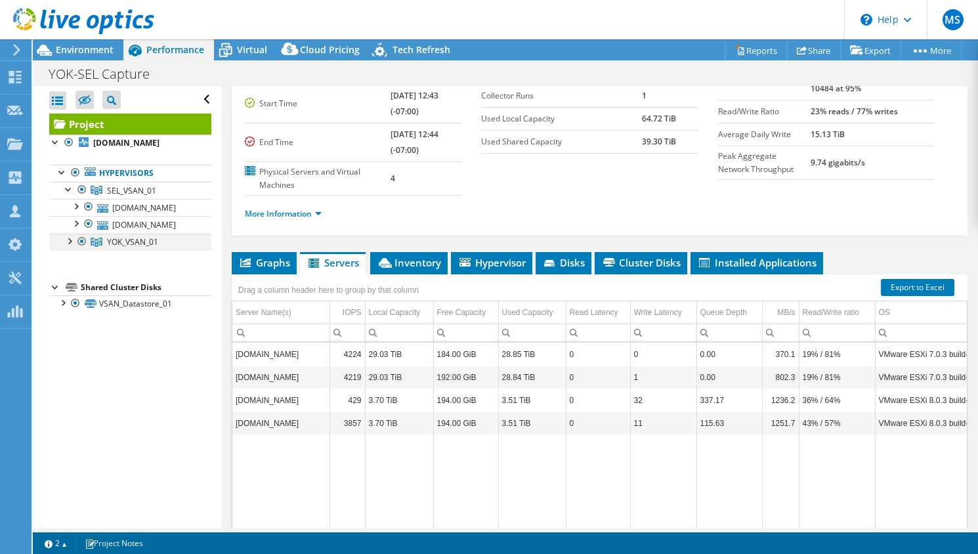
click at [68, 247] on div at bounding box center [68, 240] width 13 height 13
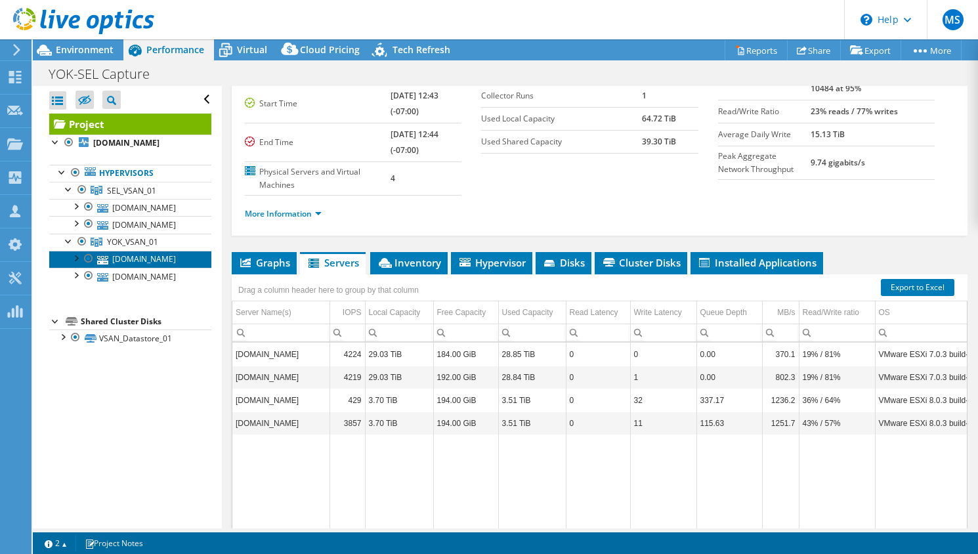
click at [105, 268] on link "[DOMAIN_NAME]" at bounding box center [130, 259] width 162 height 17
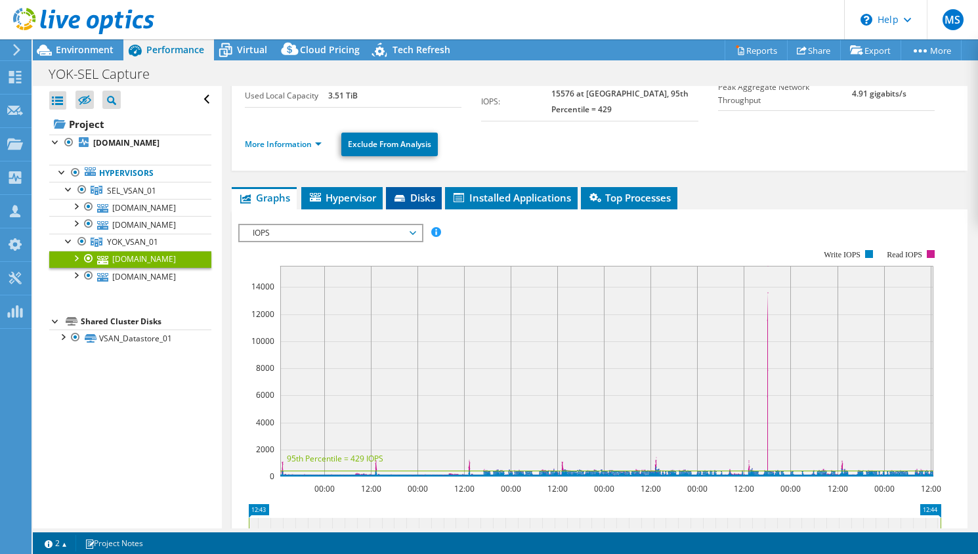
click at [410, 202] on span "Disks" at bounding box center [414, 197] width 43 height 13
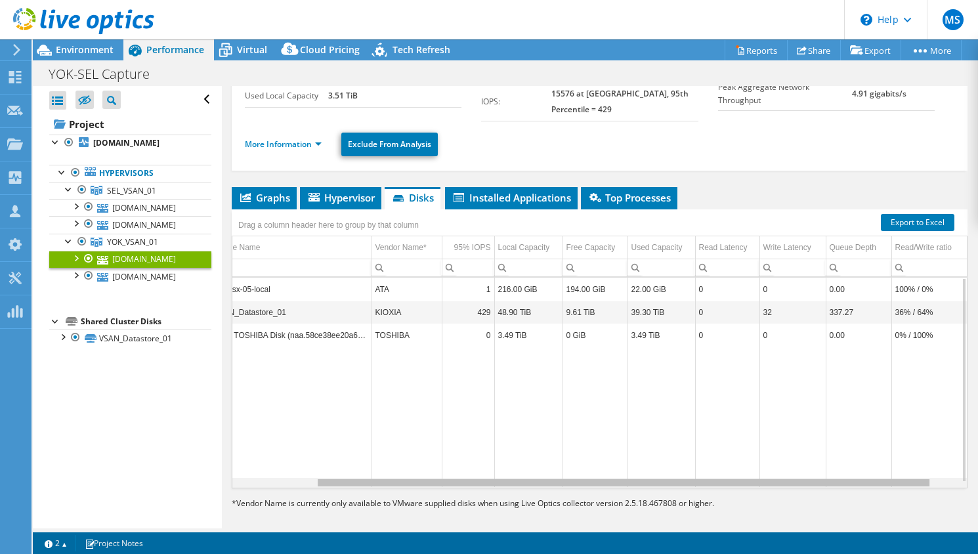
scroll to position [0, 0]
drag, startPoint x: 828, startPoint y: 485, endPoint x: 958, endPoint y: 483, distance: 130.7
click at [958, 483] on body "MS Channel Partner [PERSON_NAME] [EMAIL_ADDRESS][DOMAIN_NAME] WEI My Profile Lo…" at bounding box center [489, 277] width 978 height 554
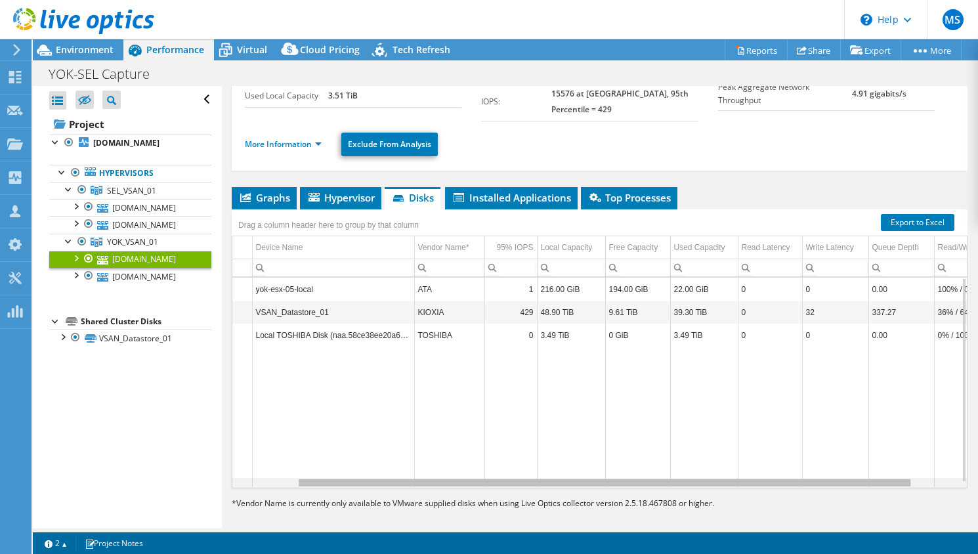
scroll to position [0, 76]
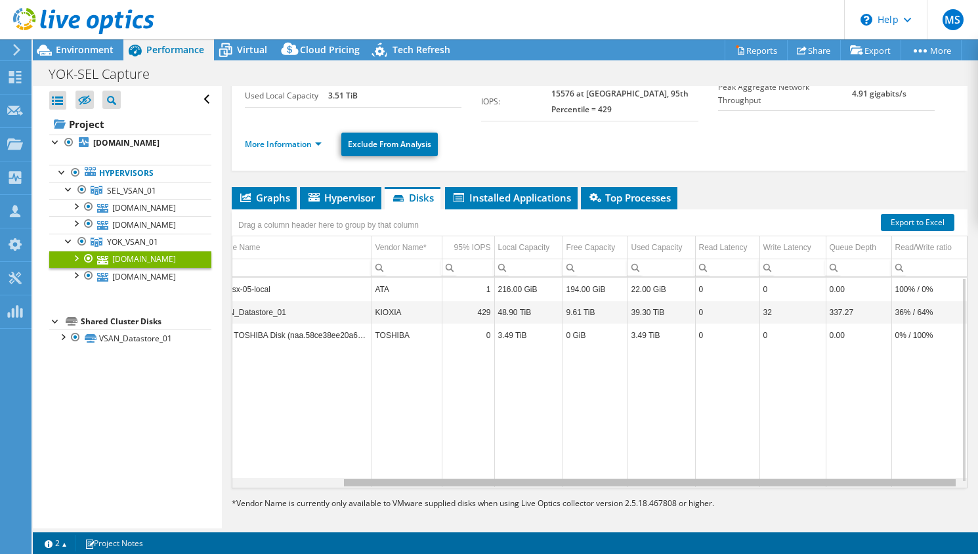
drag, startPoint x: 667, startPoint y: 483, endPoint x: 664, endPoint y: 475, distance: 8.5
click at [687, 480] on body "MS Channel Partner [PERSON_NAME] [EMAIL_ADDRESS][DOMAIN_NAME] WEI My Profile Lo…" at bounding box center [489, 277] width 978 height 554
